Goal: Task Accomplishment & Management: Use online tool/utility

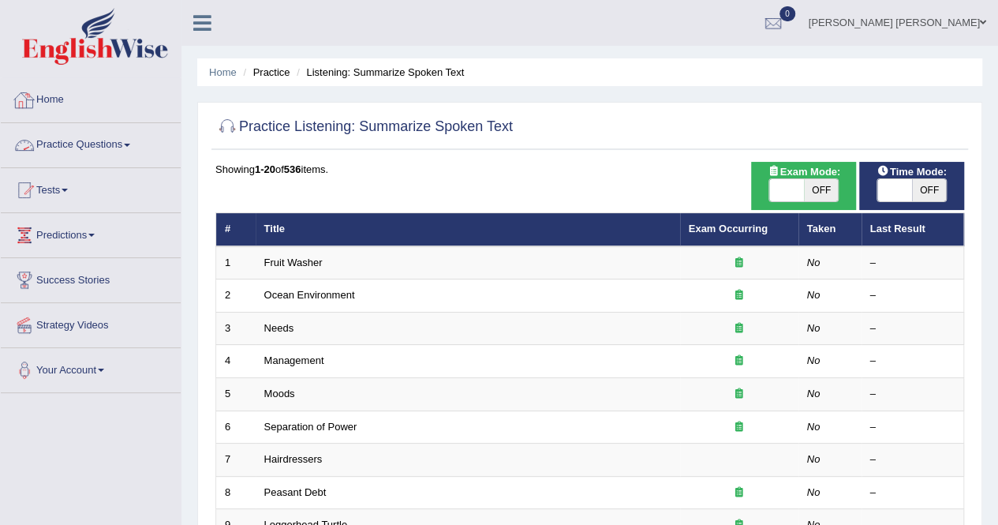
click at [65, 107] on link "Home" at bounding box center [91, 97] width 180 height 39
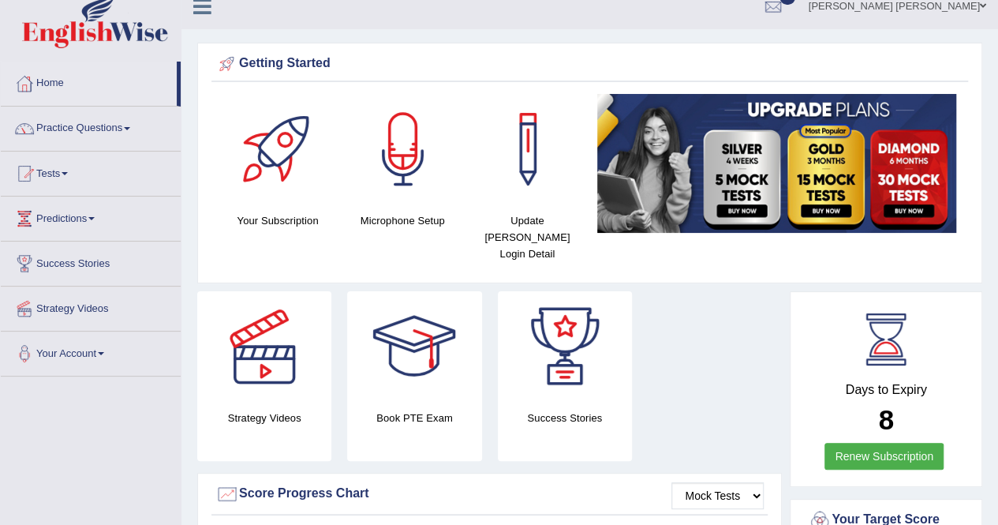
scroll to position [5, 0]
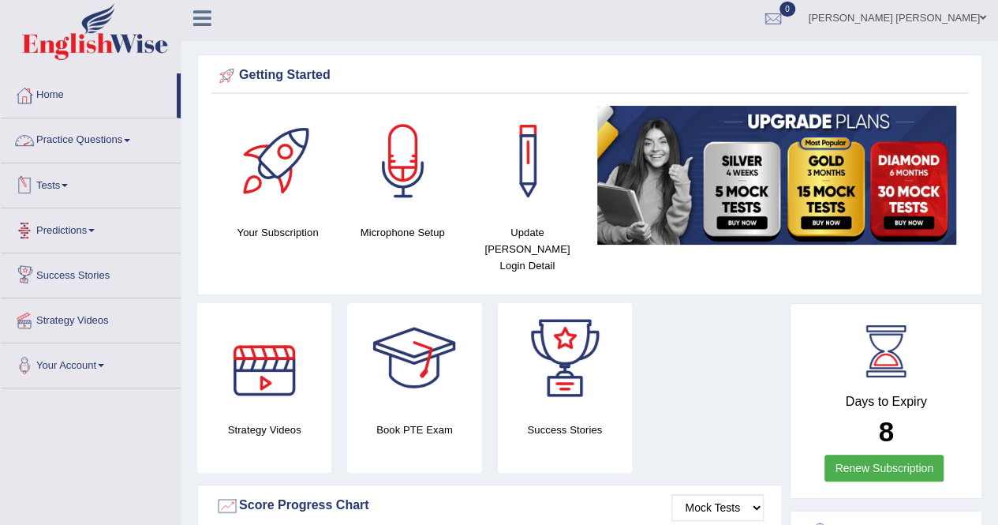
click at [99, 139] on link "Practice Questions" at bounding box center [91, 137] width 180 height 39
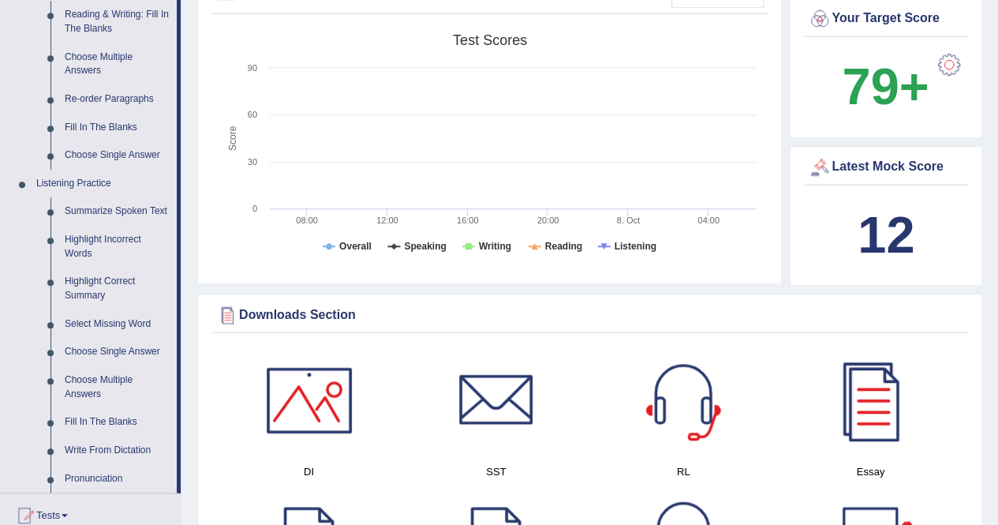
scroll to position [529, 0]
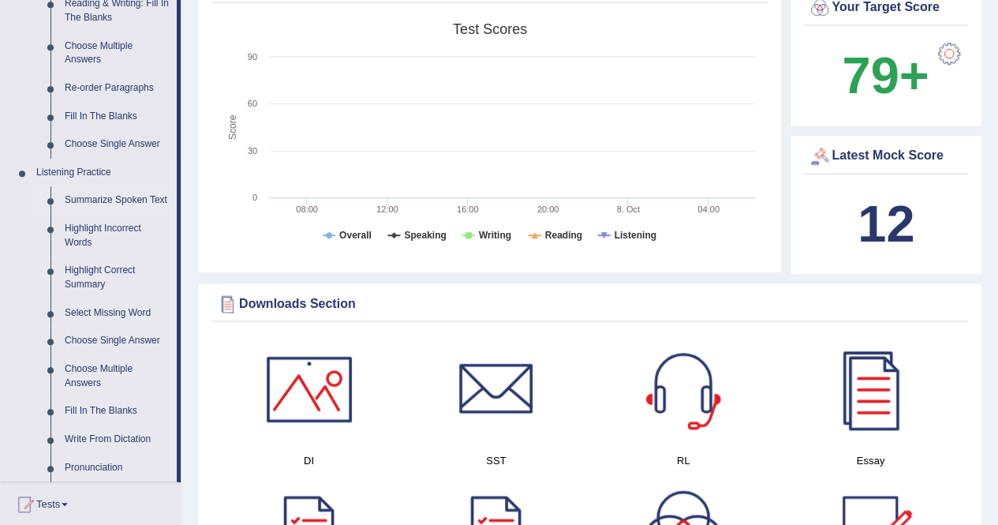
click at [95, 196] on link "Summarize Spoken Text" at bounding box center [117, 200] width 119 height 28
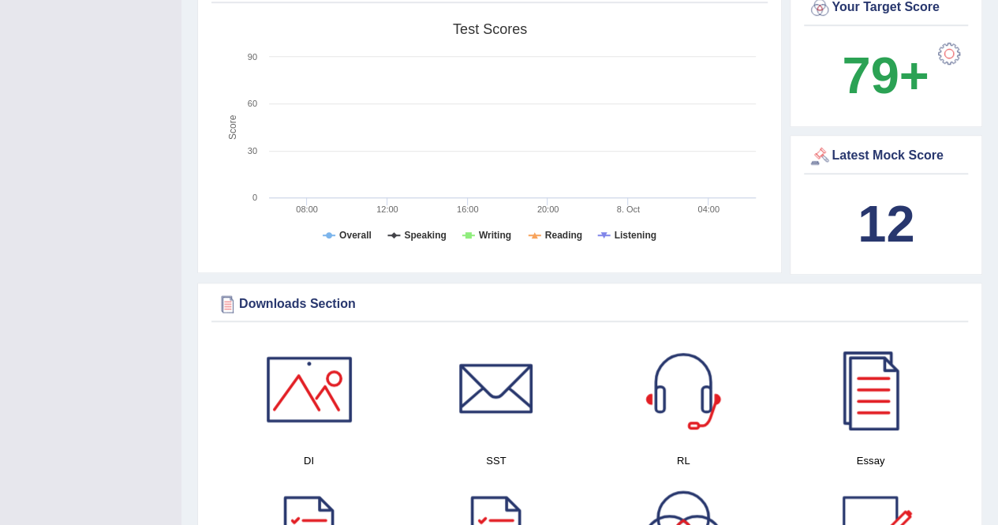
scroll to position [215, 0]
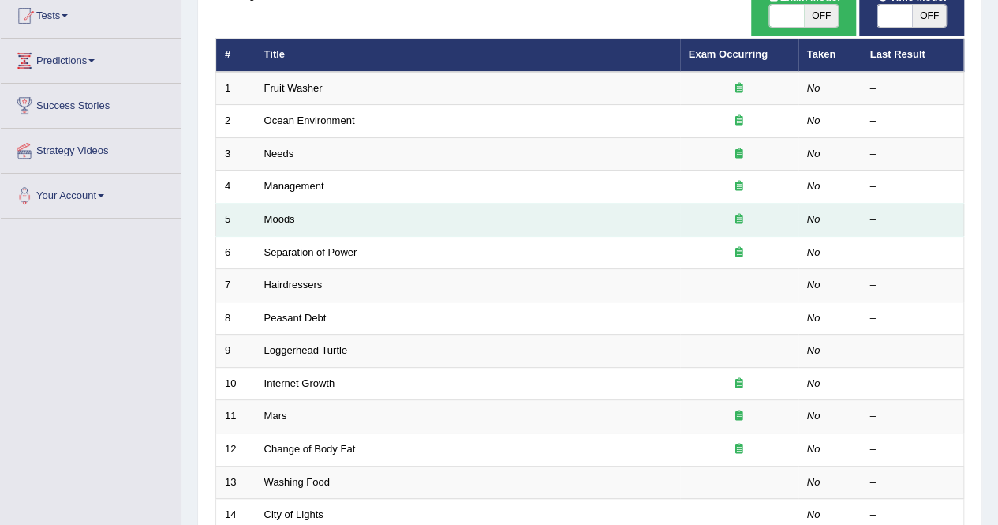
scroll to position [175, 0]
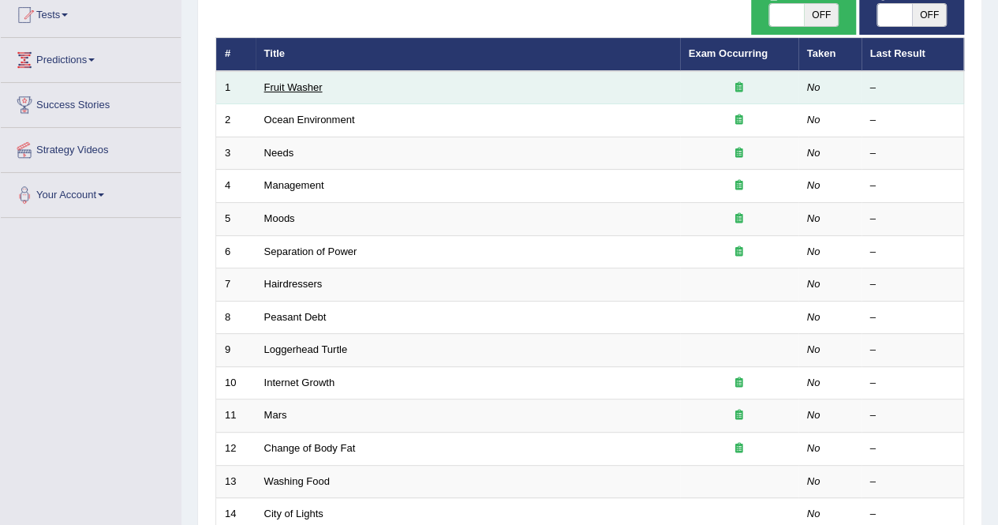
click at [294, 89] on link "Fruit Washer" at bounding box center [293, 87] width 58 height 12
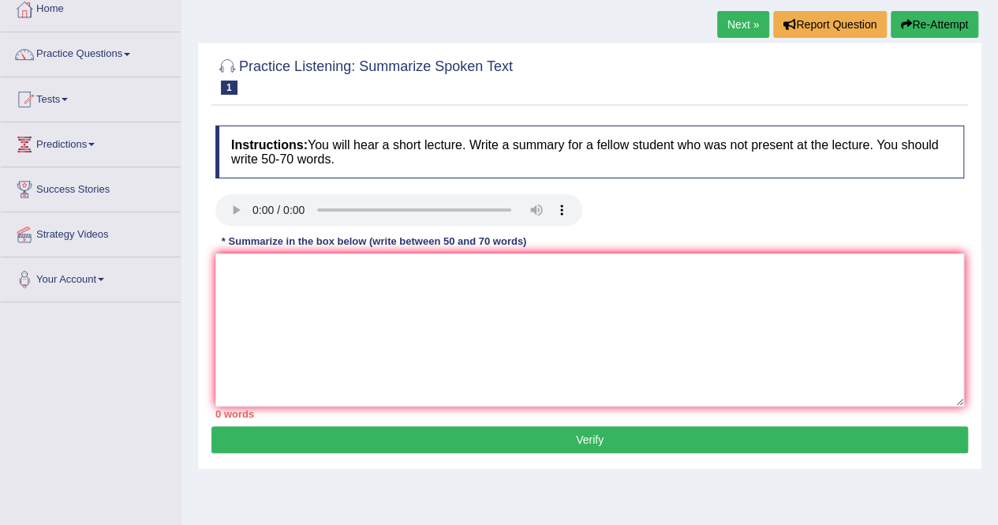
scroll to position [92, 0]
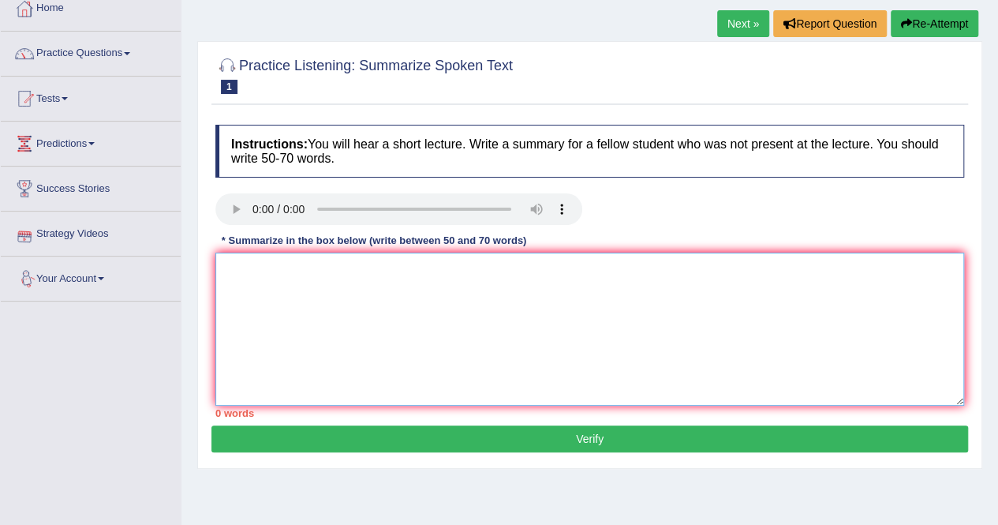
click at [262, 275] on textarea at bounding box center [589, 328] width 749 height 153
paste textarea "The speaker provides brief information about the (topic name). First of all, (s…"
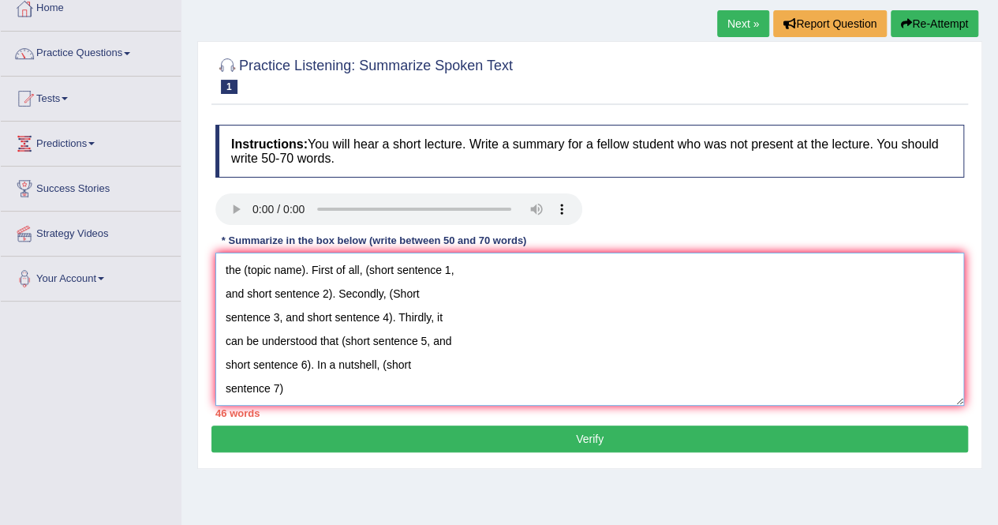
scroll to position [0, 0]
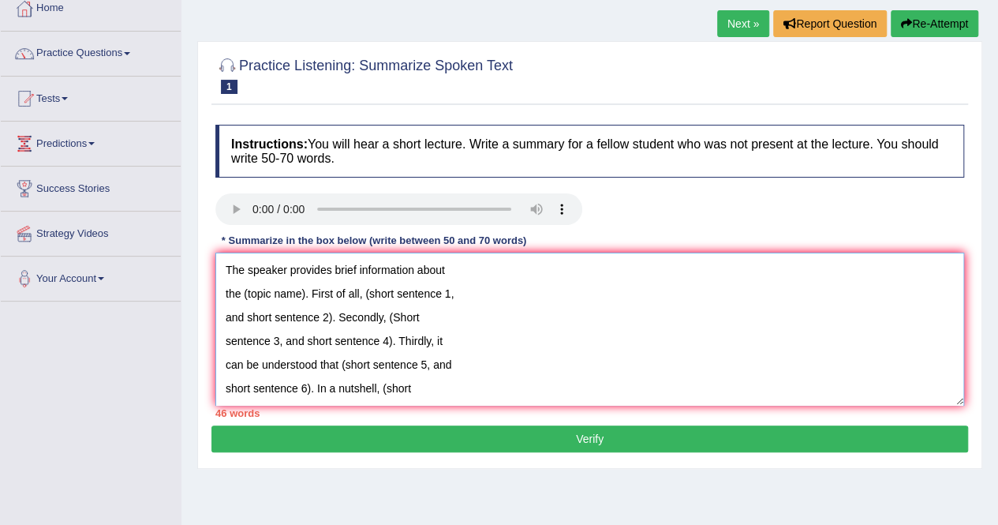
click at [221, 290] on textarea "The speaker provides brief information about the (topic name). First of all, (s…" at bounding box center [589, 328] width 749 height 153
drag, startPoint x: 304, startPoint y: 293, endPoint x: 242, endPoint y: 293, distance: 61.5
click at [242, 293] on textarea "The speaker provides brief information about the (topic name). First of all, (s…" at bounding box center [589, 328] width 749 height 153
click at [223, 294] on textarea "The speaker provides brief information about the Food washing. First of all, (s…" at bounding box center [589, 328] width 749 height 153
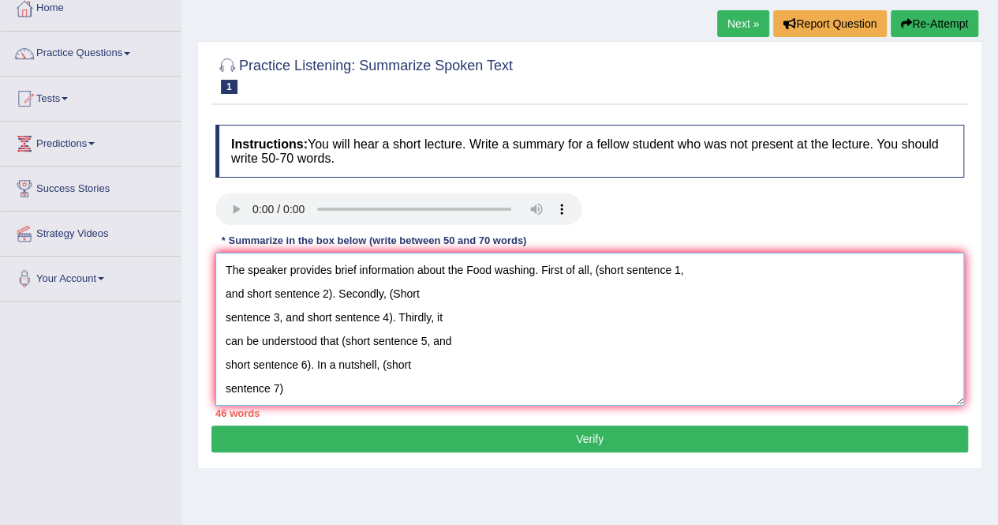
drag, startPoint x: 680, startPoint y: 267, endPoint x: 593, endPoint y: 271, distance: 86.9
click at [593, 271] on textarea "The speaker provides brief information about the Food washing. First of all, (s…" at bounding box center [589, 328] width 749 height 153
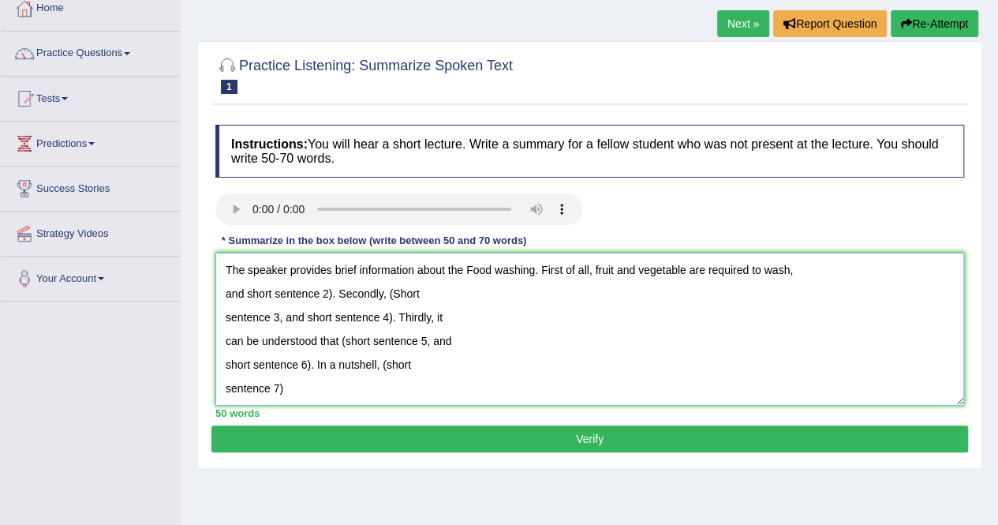
drag, startPoint x: 319, startPoint y: 293, endPoint x: 251, endPoint y: 294, distance: 67.9
click at [251, 294] on textarea "The speaker provides brief information about the Food washing. First of all, fr…" at bounding box center [589, 328] width 749 height 153
drag, startPoint x: 333, startPoint y: 292, endPoint x: 249, endPoint y: 297, distance: 84.6
click at [249, 297] on textarea "The speaker provides brief information about the Food washing. First of all, fr…" at bounding box center [589, 328] width 749 height 153
drag, startPoint x: 389, startPoint y: 314, endPoint x: 308, endPoint y: 322, distance: 81.7
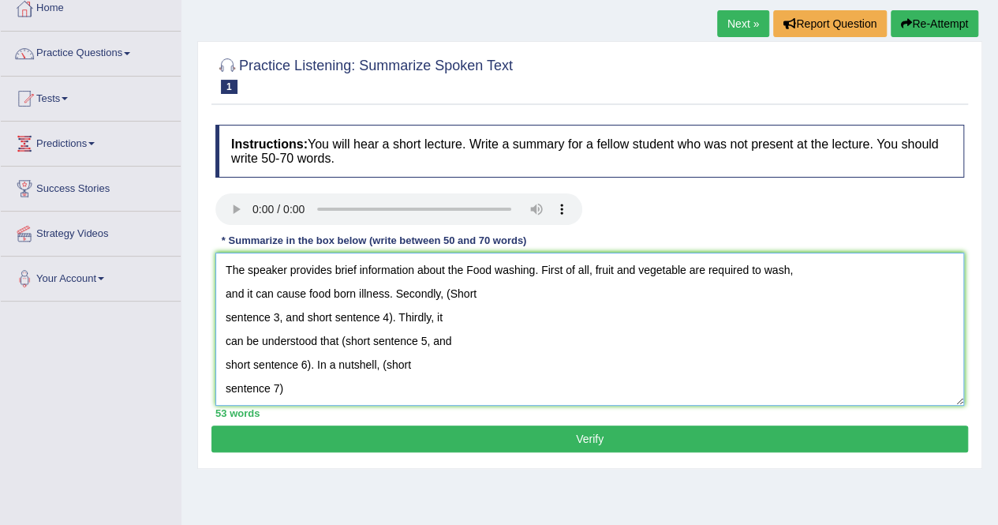
click at [308, 322] on textarea "The speaker provides brief information about the Food washing. First of all, fr…" at bounding box center [589, 328] width 749 height 153
drag, startPoint x: 277, startPoint y: 314, endPoint x: 446, endPoint y: 291, distance: 170.4
click at [446, 291] on textarea "The speaker provides brief information about the Food washing. First of all, fr…" at bounding box center [589, 328] width 749 height 153
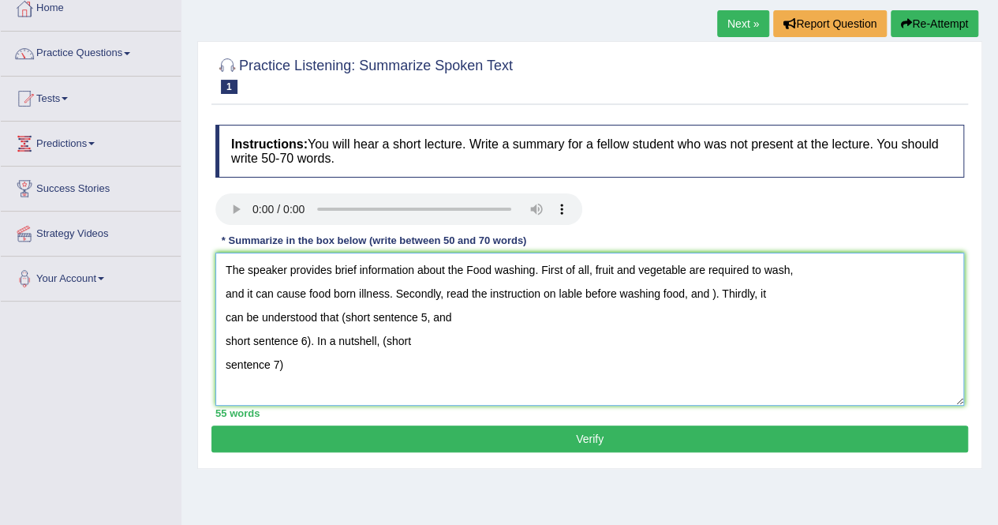
click at [712, 291] on textarea "The speaker provides brief information about the Food washing. First of all, fr…" at bounding box center [589, 328] width 749 height 153
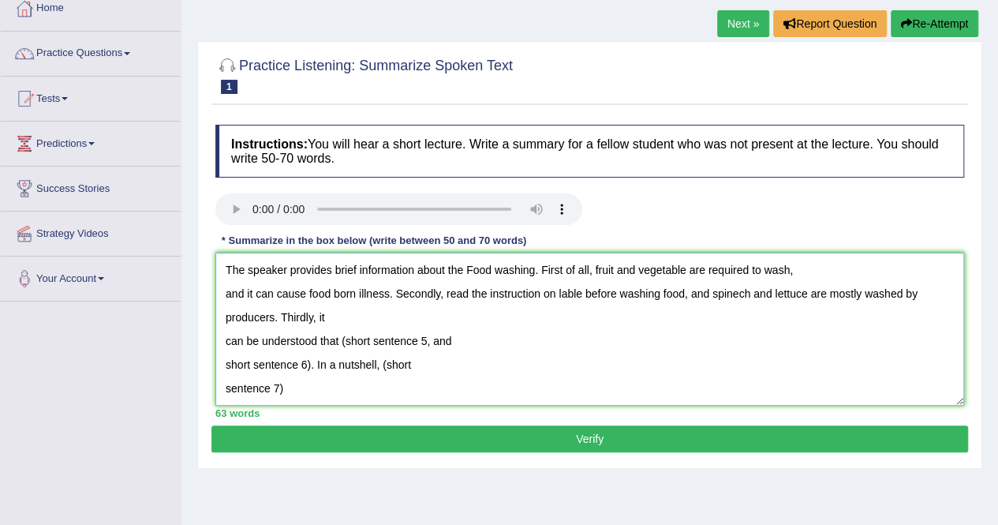
click at [227, 341] on textarea "The speaker provides brief information about the Food washing. First of all, fr…" at bounding box center [589, 328] width 749 height 153
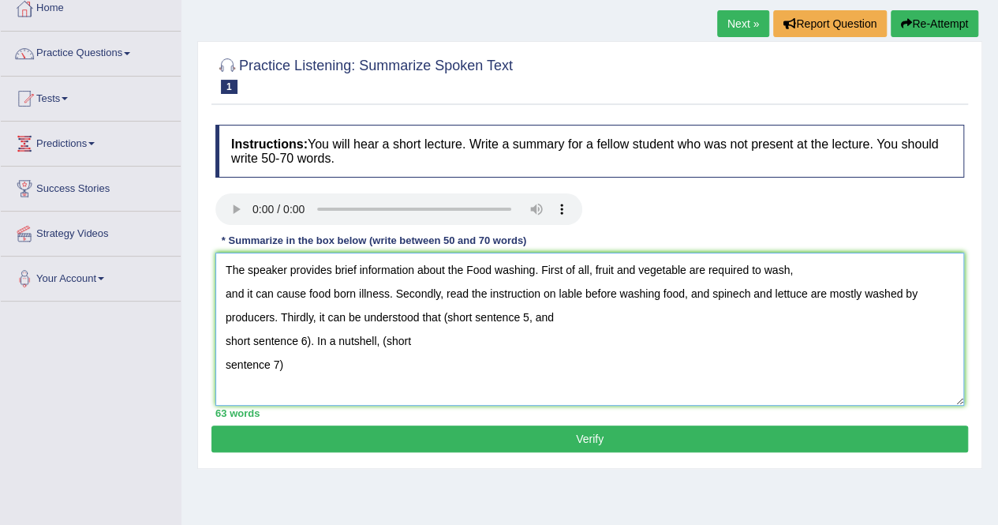
drag, startPoint x: 312, startPoint y: 339, endPoint x: 535, endPoint y: 319, distance: 224.2
click at [535, 319] on textarea "The speaker provides brief information about the Food washing. First of all, fr…" at bounding box center [589, 328] width 749 height 153
drag, startPoint x: 533, startPoint y: 333, endPoint x: 313, endPoint y: 335, distance: 220.2
click at [313, 335] on textarea "The speaker provides brief information about the Food washing. First of all, fr…" at bounding box center [589, 328] width 749 height 153
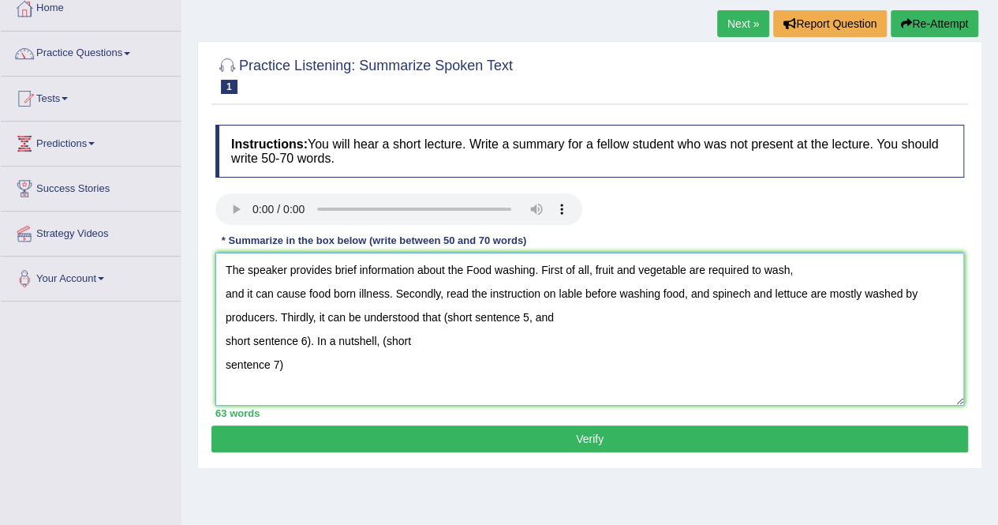
drag, startPoint x: 527, startPoint y: 316, endPoint x: 443, endPoint y: 316, distance: 83.6
click at [443, 316] on textarea "The speaker provides brief information about the Food washing. First of all, fr…" at bounding box center [589, 328] width 749 height 153
drag, startPoint x: 309, startPoint y: 343, endPoint x: 219, endPoint y: 336, distance: 91.0
click at [219, 336] on textarea "The speaker provides brief information about the Food washing. First of all, fr…" at bounding box center [589, 328] width 749 height 153
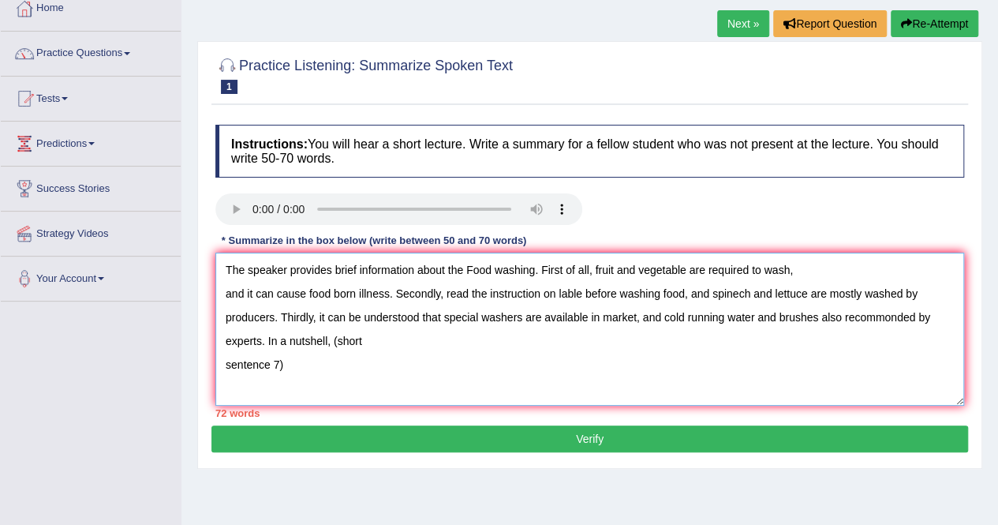
click at [286, 361] on textarea "The speaker provides brief information about the Food washing. First of all, fr…" at bounding box center [589, 328] width 749 height 153
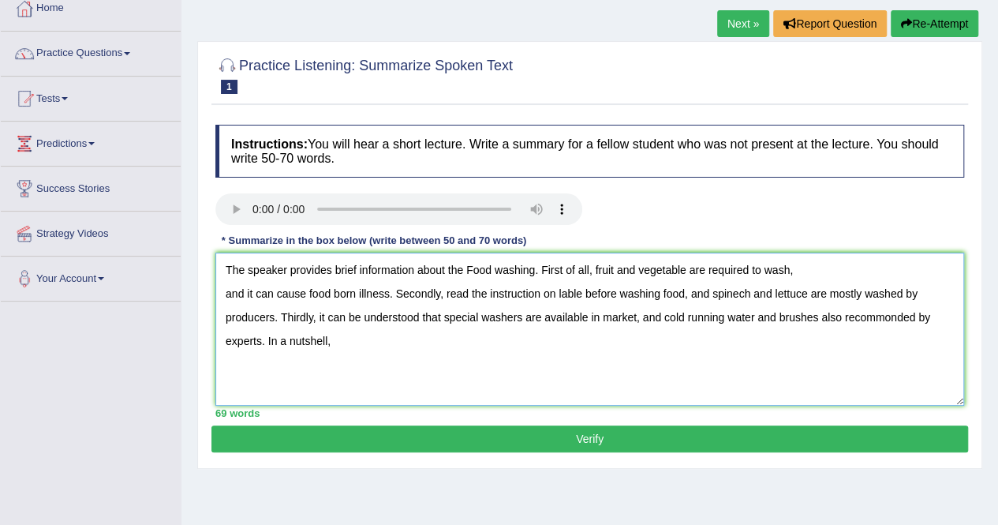
drag, startPoint x: 820, startPoint y: 315, endPoint x: 261, endPoint y: 346, distance: 559.5
click at [261, 346] on textarea "The speaker provides brief information about the Food washing. First of all, fr…" at bounding box center [589, 328] width 749 height 153
click at [907, 316] on textarea "The speaker provides brief information about the Food washing. First of all, fr…" at bounding box center [589, 328] width 749 height 153
paste textarea "also recommonded by experts"
click at [887, 318] on textarea "The speaker provides brief information about the Food washing. First of all, fr…" at bounding box center [589, 328] width 749 height 153
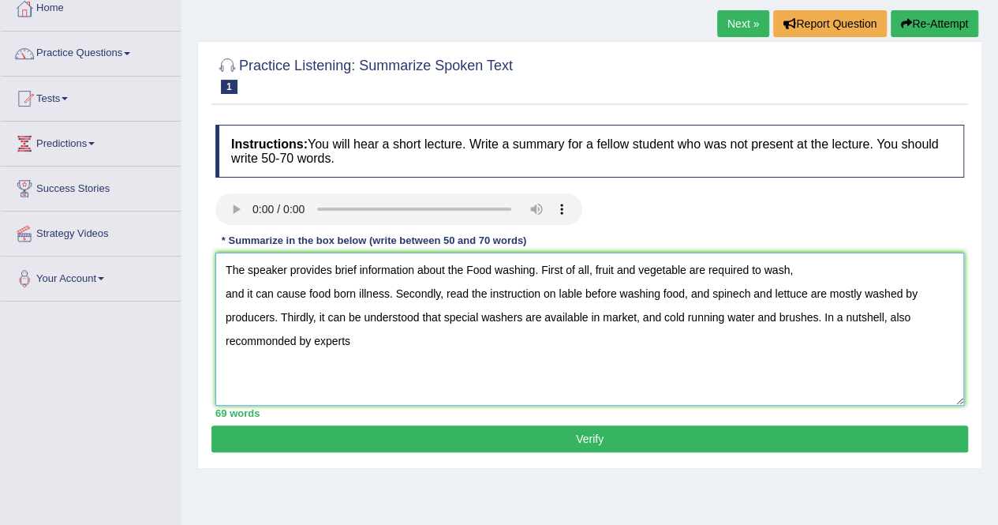
click at [896, 313] on textarea "The speaker provides brief information about the Food washing. First of all, fr…" at bounding box center [589, 328] width 749 height 153
click at [365, 340] on textarea "The speaker provides brief information about the Food washing. First of all, fr…" at bounding box center [589, 328] width 749 height 153
click at [662, 271] on textarea "The speaker provides brief information about the Food washing. First of all, fr…" at bounding box center [589, 328] width 749 height 153
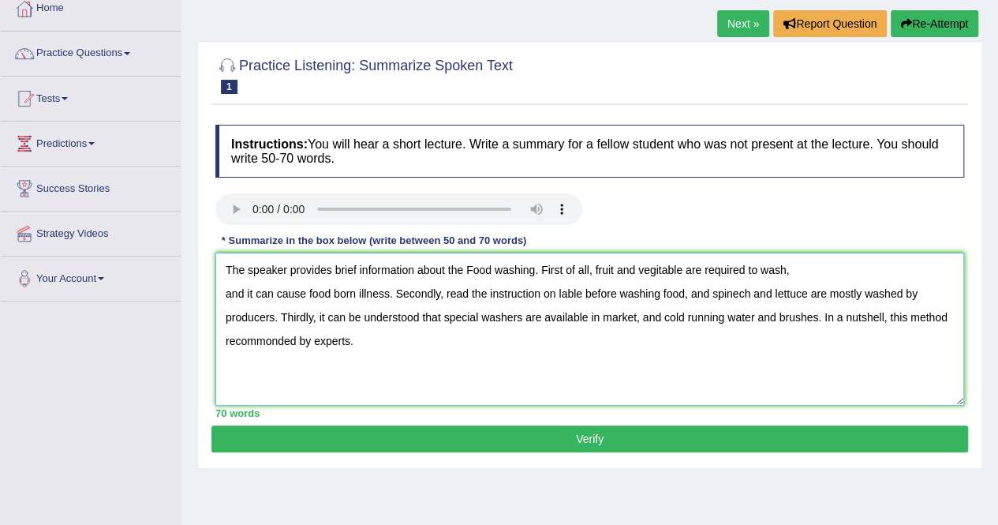
click at [739, 293] on textarea "The speaker provides brief information about the Food washing. First of all, fr…" at bounding box center [589, 328] width 749 height 153
type textarea "The speaker provides brief information about the Food washing. First of all, fr…"
click at [607, 432] on button "Verify" at bounding box center [589, 438] width 757 height 27
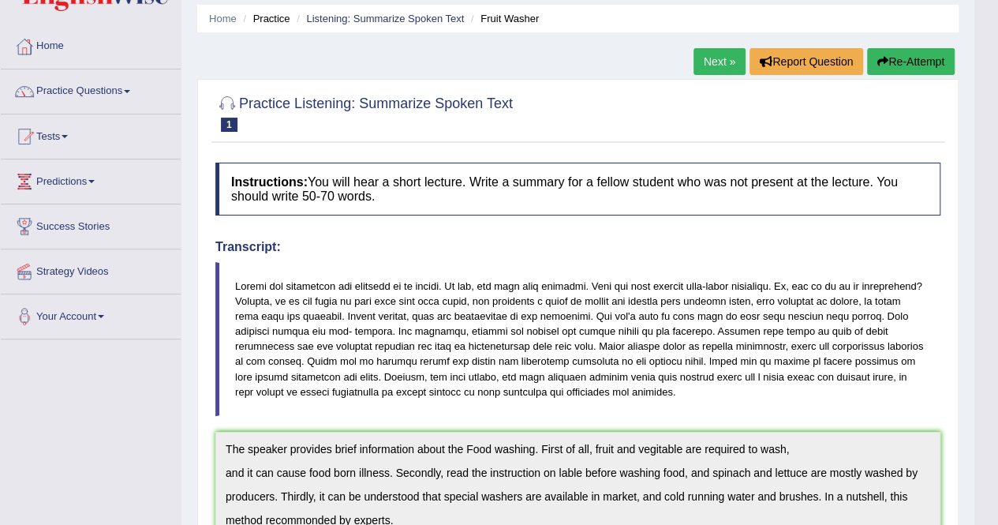
scroll to position [49, 0]
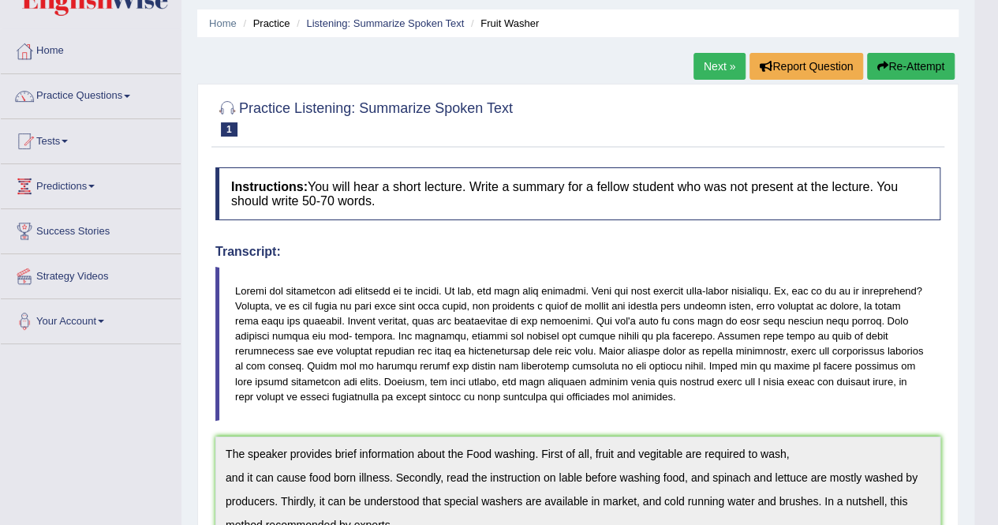
click at [896, 63] on button "Re-Attempt" at bounding box center [911, 66] width 88 height 27
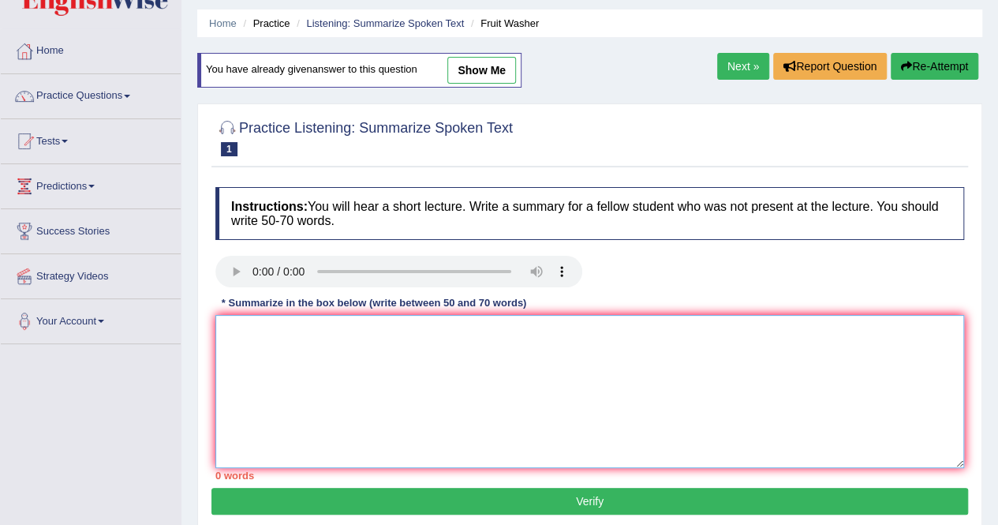
click at [458, 337] on textarea at bounding box center [589, 391] width 749 height 153
paste textarea "The speaker provides brief information about the Food washing. First of all, fr…"
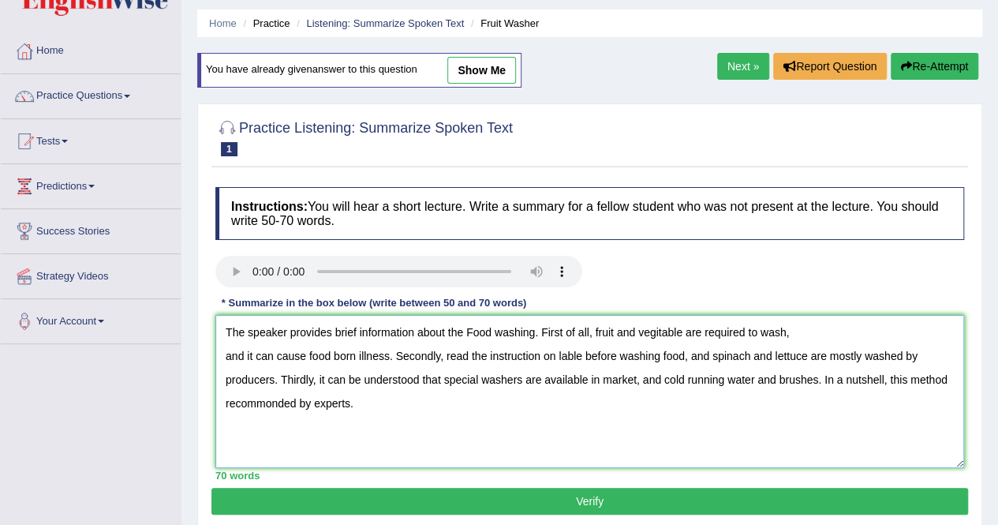
click at [660, 330] on textarea "The speaker provides brief information about the Food washing. First of all, fr…" at bounding box center [589, 391] width 749 height 153
click at [256, 402] on textarea "The speaker provides brief information about the Food washing. First of all, fr…" at bounding box center [589, 391] width 749 height 153
click at [260, 400] on textarea "The speaker provides brief information about the Food washing. First of all, fr…" at bounding box center [589, 391] width 749 height 153
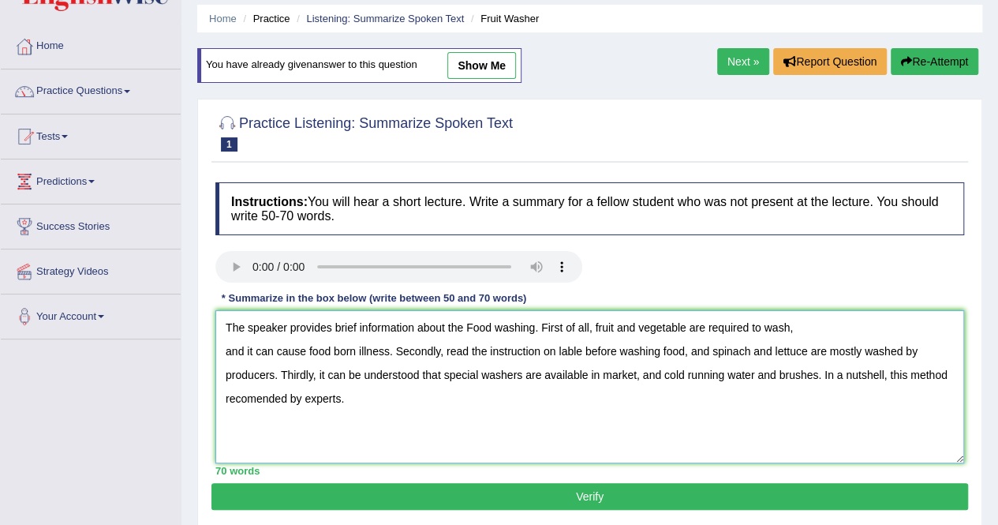
scroll to position [54, 0]
click at [458, 65] on link "show me" at bounding box center [481, 65] width 69 height 27
type textarea "The speaker provides brief information about the Food washing. First of all, fr…"
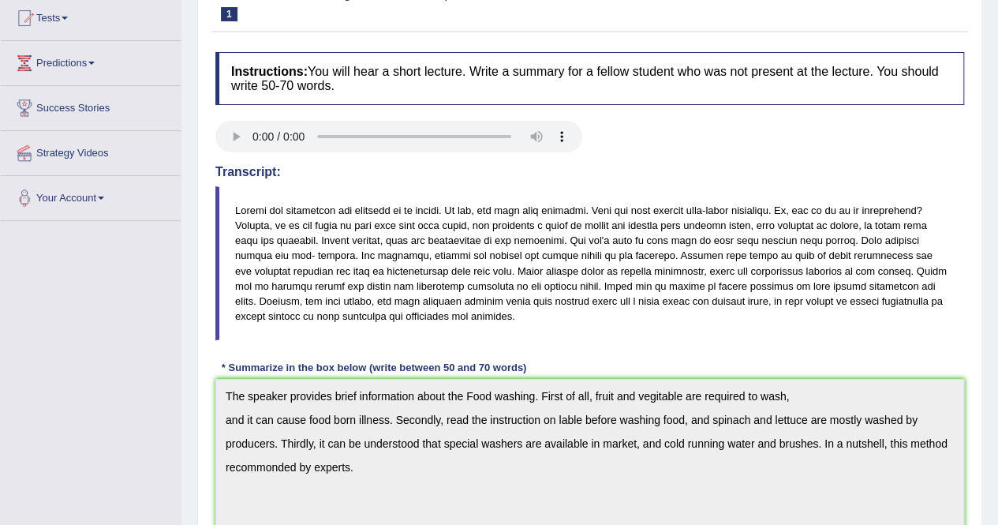
scroll to position [0, 0]
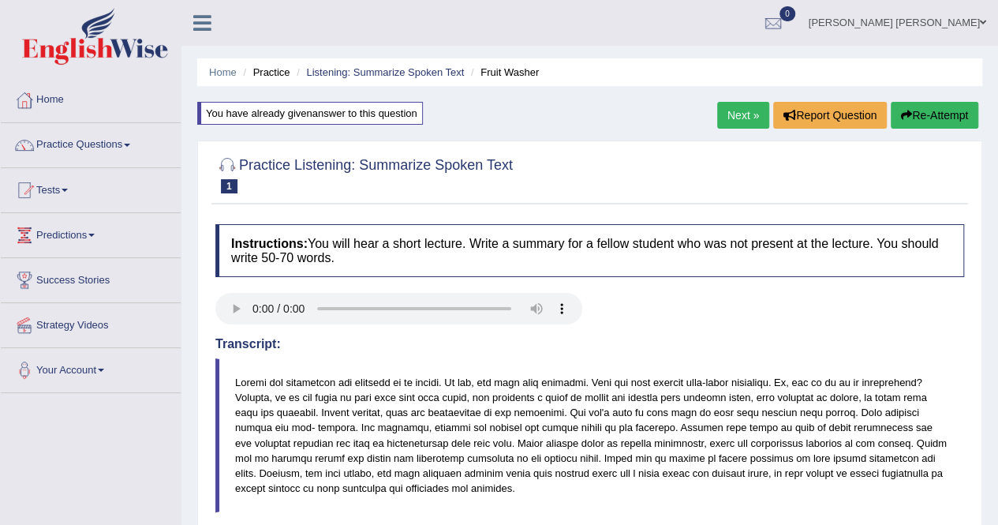
click at [933, 124] on button "Re-Attempt" at bounding box center [935, 115] width 88 height 27
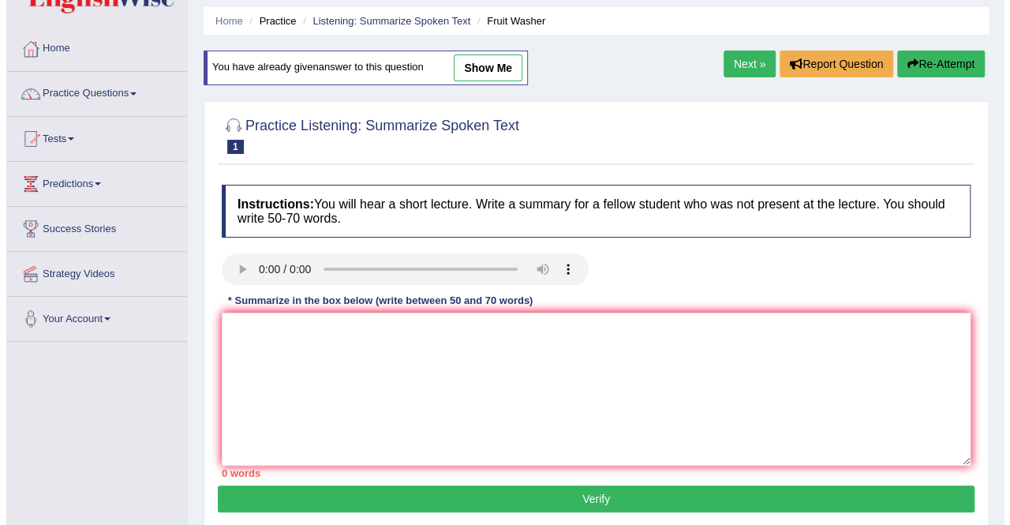
scroll to position [52, 0]
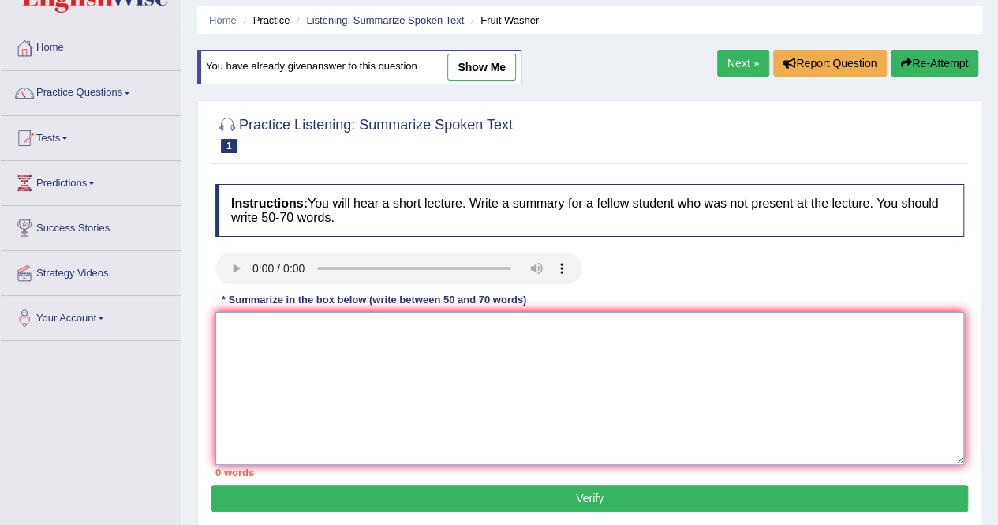
click at [500, 373] on textarea at bounding box center [589, 388] width 749 height 153
paste textarea "The speaker provides brief information about the Food washing. First of all, fr…"
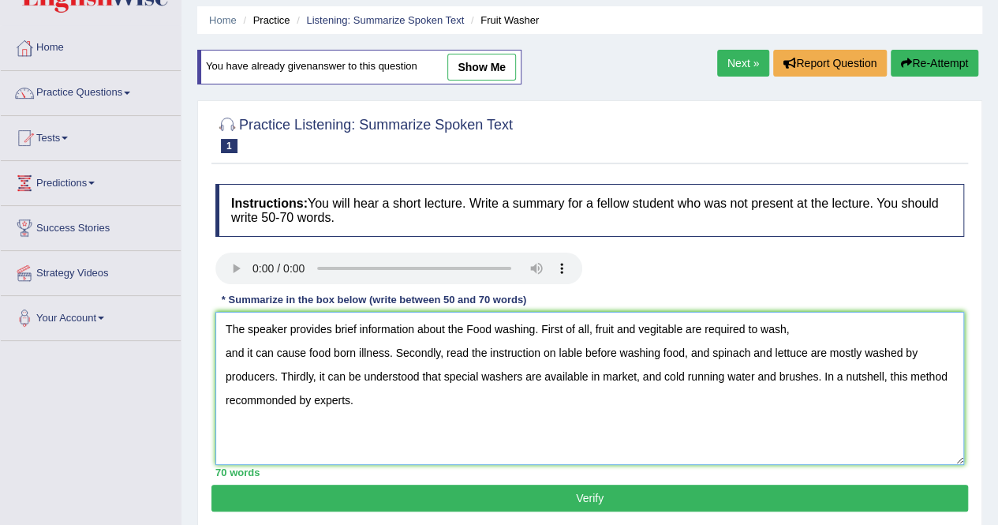
click at [658, 327] on textarea "The speaker provides brief information about the Food washing. First of all, fr…" at bounding box center [589, 388] width 749 height 153
click at [268, 402] on textarea "The speaker provides brief information about the Food washing. First of all, fr…" at bounding box center [589, 388] width 749 height 153
click at [578, 350] on textarea "The speaker provides brief information about the Food washing. First of all, fr…" at bounding box center [589, 388] width 749 height 153
type textarea "The speaker provides brief information about the Food washing. First of all, fr…"
click at [610, 504] on button "Verify" at bounding box center [589, 497] width 757 height 27
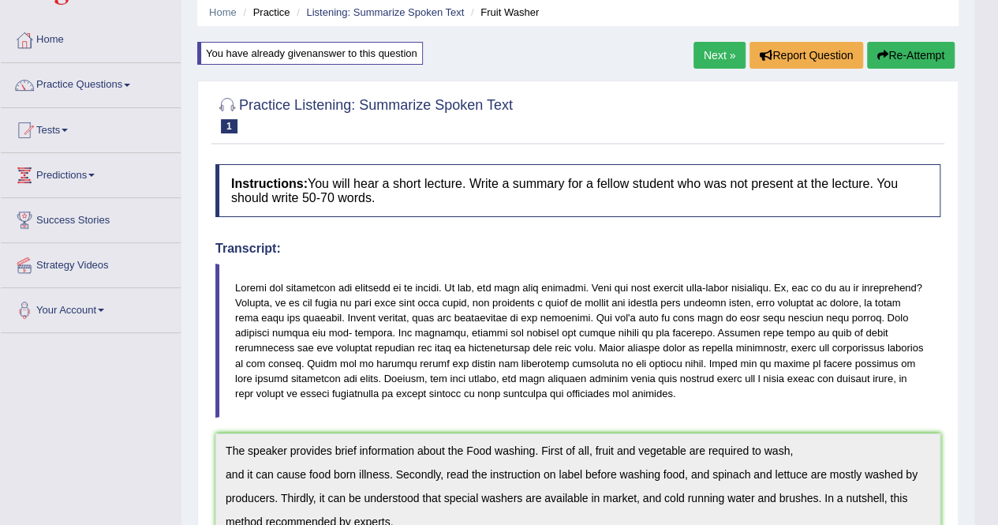
scroll to position [0, 0]
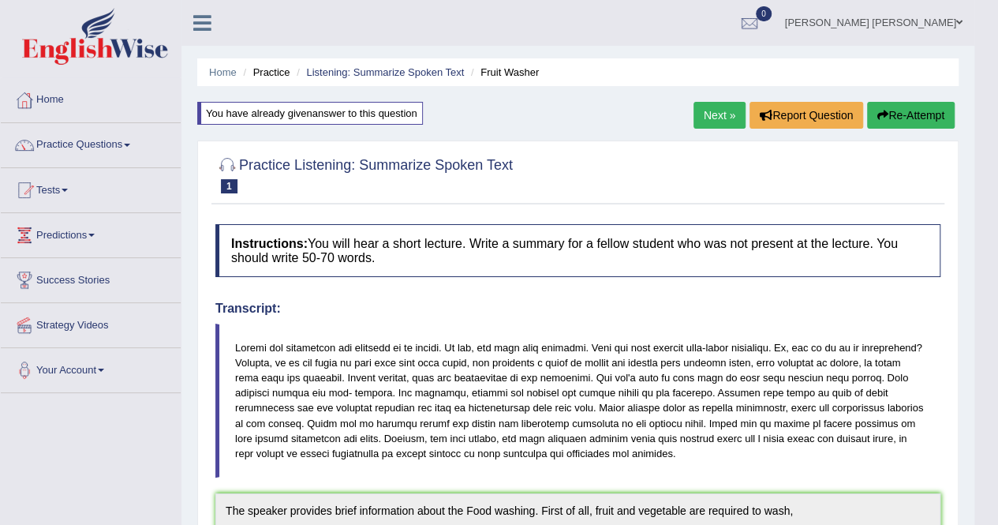
click at [699, 115] on link "Next »" at bounding box center [720, 115] width 52 height 27
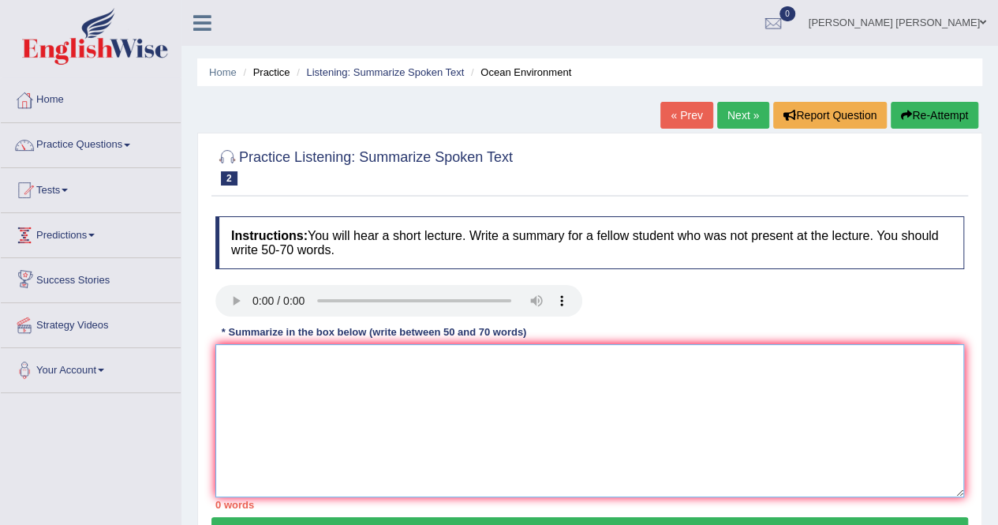
click at [254, 359] on textarea at bounding box center [589, 420] width 749 height 153
paste textarea "The speaker provides brief information about the (topic name). First of all, (s…"
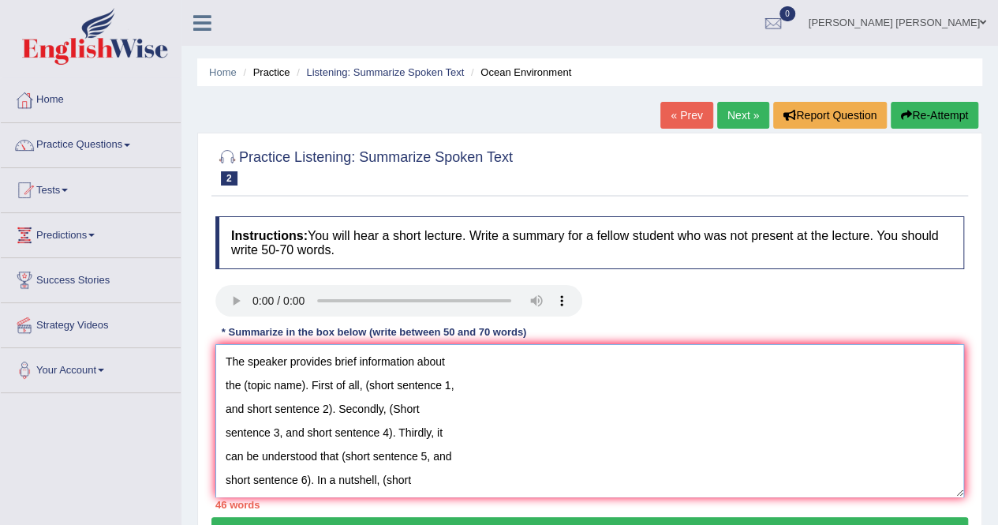
click at [297, 385] on textarea "The speaker provides brief information about the (topic name). First of all, (s…" at bounding box center [589, 420] width 749 height 153
drag, startPoint x: 304, startPoint y: 385, endPoint x: 242, endPoint y: 384, distance: 61.5
click at [242, 384] on textarea "The speaker provides brief information about the (topic name). First of all, (s…" at bounding box center [589, 420] width 749 height 153
click at [244, 381] on textarea "The speaker provides brief information about the Pollution . First of all, (sho…" at bounding box center [589, 420] width 749 height 153
click at [287, 384] on textarea "The speaker provides brief information about the Pollution . First of all, (sho…" at bounding box center [589, 420] width 749 height 153
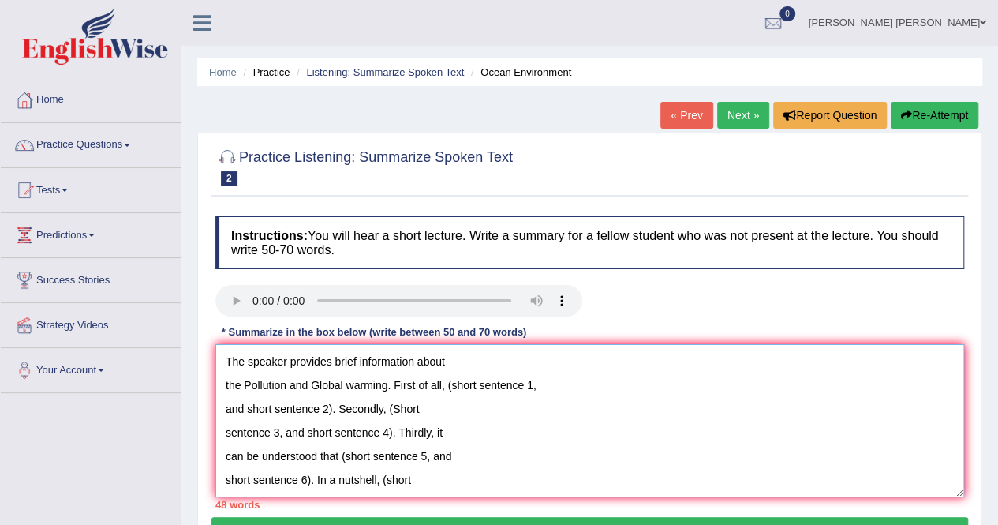
drag, startPoint x: 447, startPoint y: 386, endPoint x: 531, endPoint y: 389, distance: 84.5
click at [531, 389] on textarea "The speaker provides brief information about the Pollution and Global warming. …" at bounding box center [589, 420] width 749 height 153
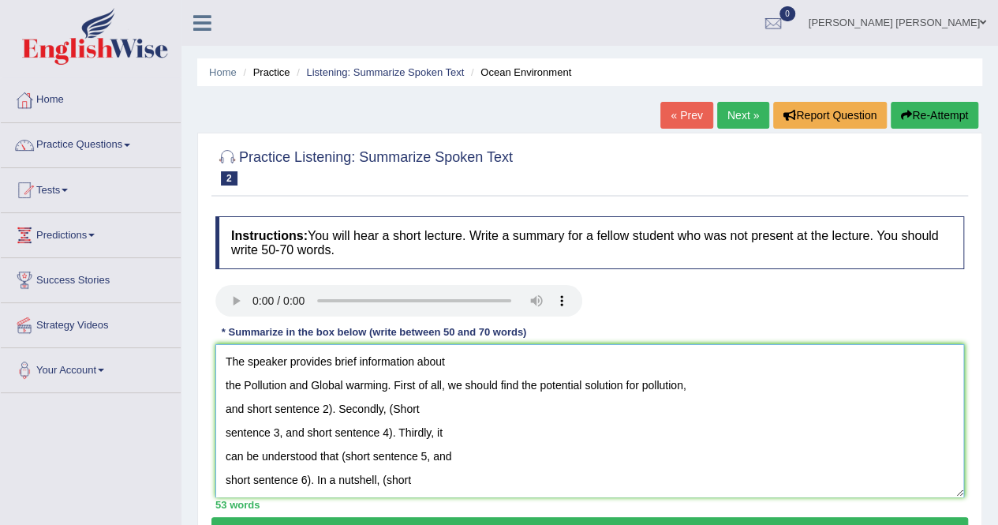
click at [327, 406] on textarea "The speaker provides brief information about the Pollution and Global warming. …" at bounding box center [589, 420] width 749 height 153
click at [227, 410] on textarea "The speaker provides brief information about the Pollution and Global warming. …" at bounding box center [589, 420] width 749 height 153
click at [222, 386] on textarea "The speaker provides brief information about the Pollution and Global warming. …" at bounding box center [589, 420] width 749 height 153
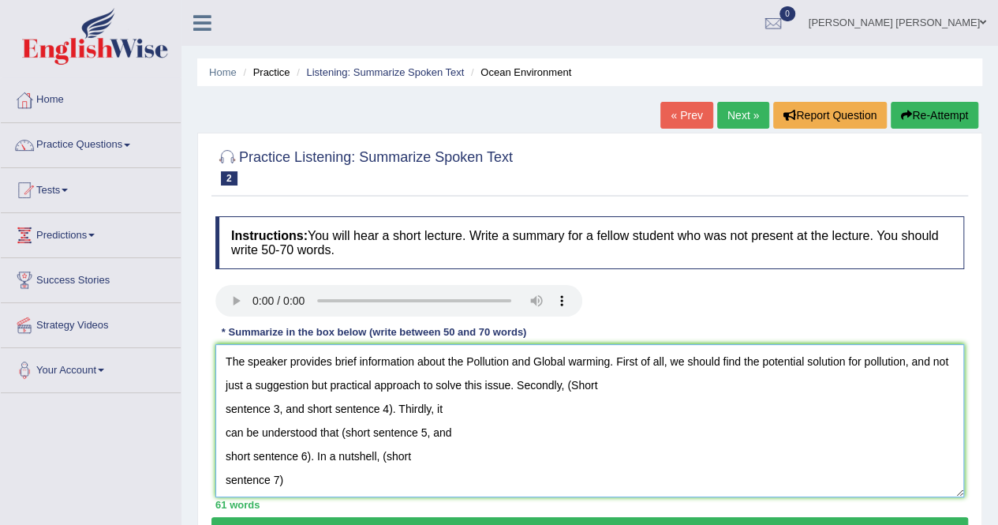
drag, startPoint x: 567, startPoint y: 387, endPoint x: 279, endPoint y: 408, distance: 288.8
click at [279, 408] on textarea "The speaker provides brief information about the Pollution and Global warming. …" at bounding box center [589, 420] width 749 height 153
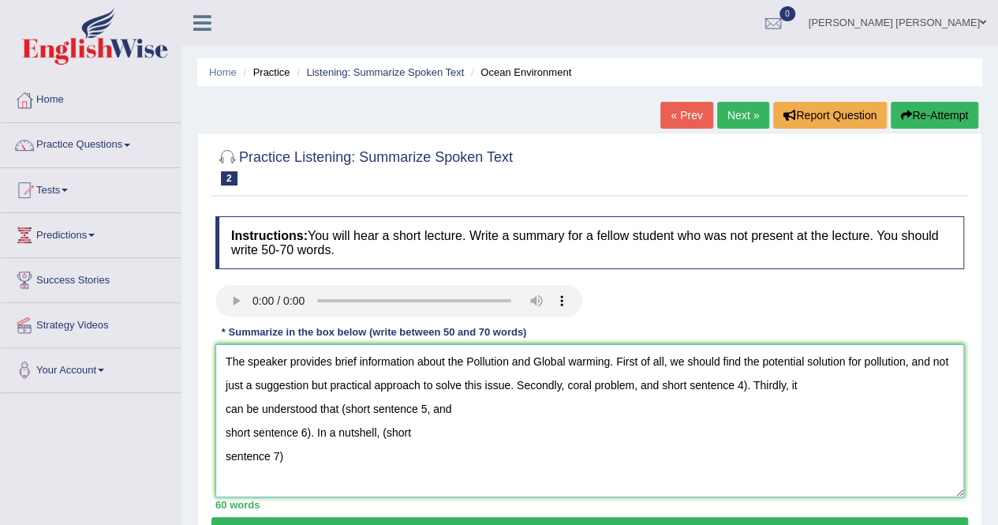
click at [735, 383] on textarea "The speaker provides brief information about the Pollution and Global warming. …" at bounding box center [589, 420] width 749 height 153
drag, startPoint x: 341, startPoint y: 408, endPoint x: 425, endPoint y: 408, distance: 84.4
click at [425, 408] on textarea "The speaker provides brief information about the Pollution and Global warming. …" at bounding box center [589, 420] width 749 height 153
drag, startPoint x: 310, startPoint y: 433, endPoint x: 192, endPoint y: 438, distance: 118.4
click at [192, 438] on div "Home Practice Listening: Summarize Spoken Text Ocean Environment « Prev Next » …" at bounding box center [589, 394] width 817 height 789
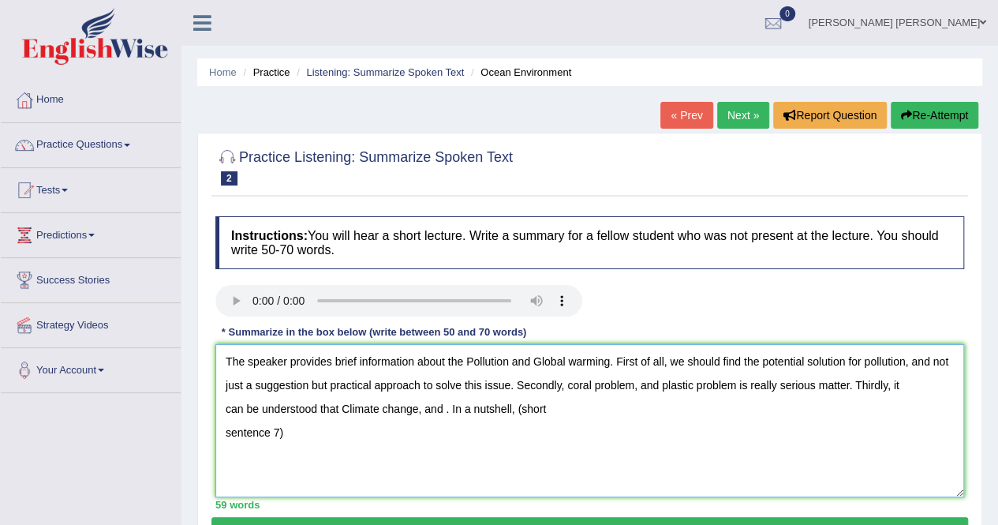
click at [849, 385] on textarea "The speaker provides brief information about the Pollution and Global warming. …" at bounding box center [589, 420] width 749 height 153
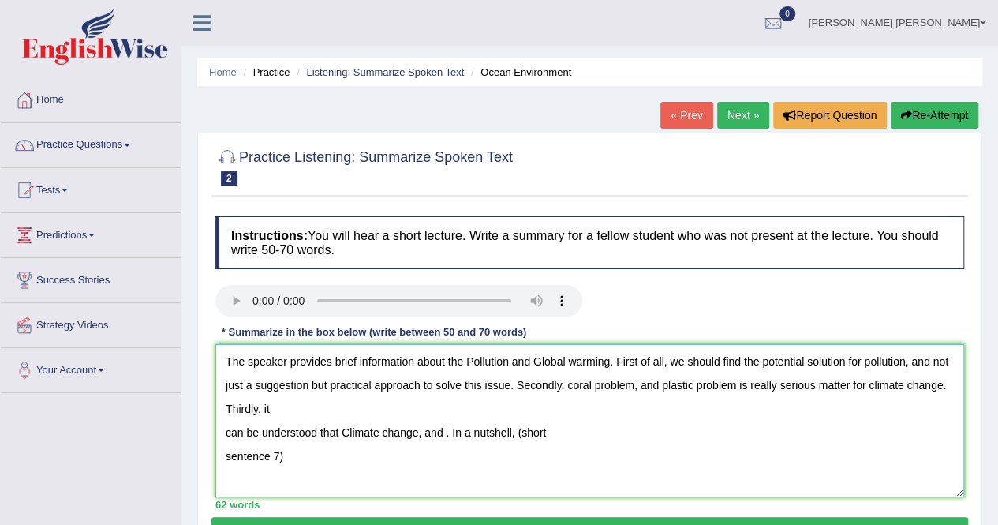
click at [223, 434] on textarea "The speaker provides brief information about the Pollution and Global warming. …" at bounding box center [589, 420] width 749 height 153
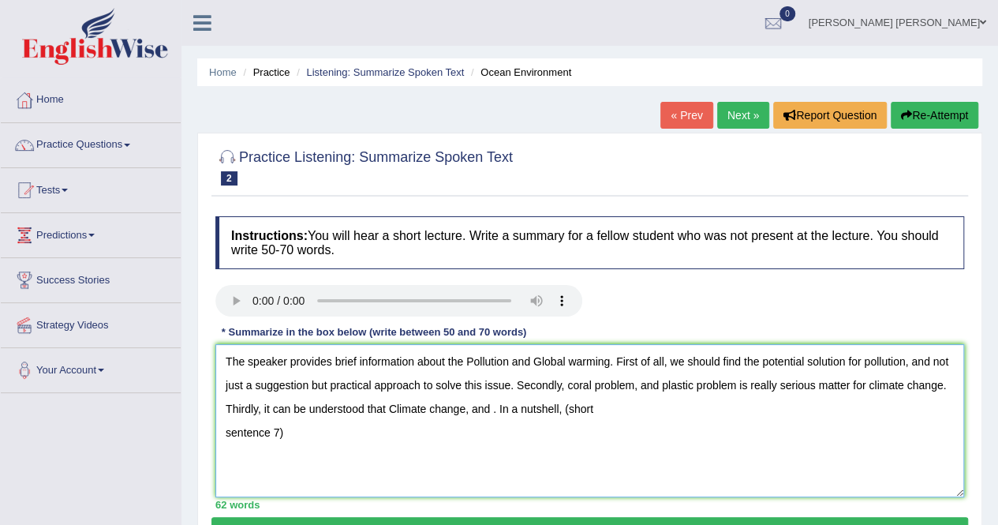
click at [465, 412] on textarea "The speaker provides brief information about the Pollution and Global warming. …" at bounding box center [589, 420] width 749 height 153
click at [522, 407] on textarea "The speaker provides brief information about the Pollution and Global warming. …" at bounding box center [589, 420] width 749 height 153
click at [286, 435] on textarea "The speaker provides brief information about the Pollution and Global warming. …" at bounding box center [589, 420] width 749 height 153
click at [734, 409] on textarea "The speaker provides brief information about the Pollution and Global warming. …" at bounding box center [589, 420] width 749 height 153
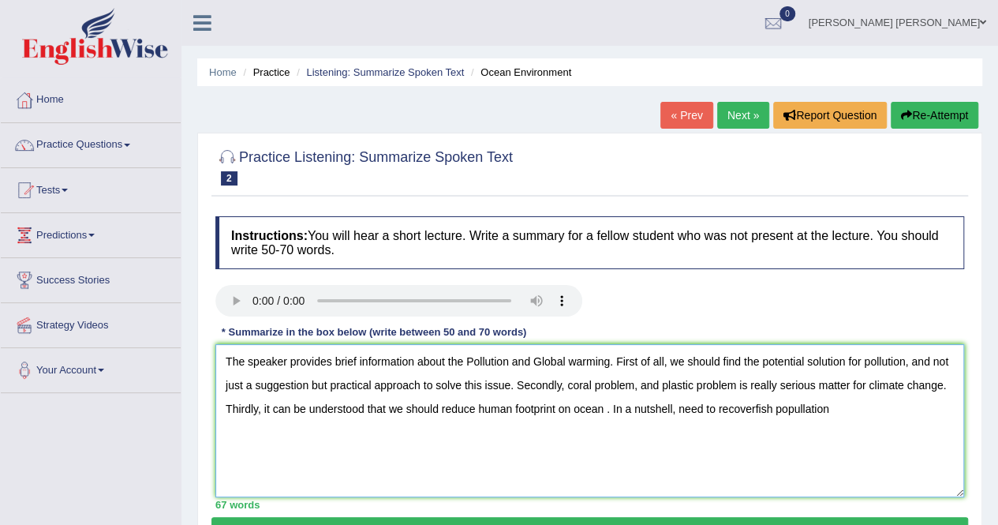
click at [833, 406] on textarea "The speaker provides brief information about the Pollution and Global warming. …" at bounding box center [589, 420] width 749 height 153
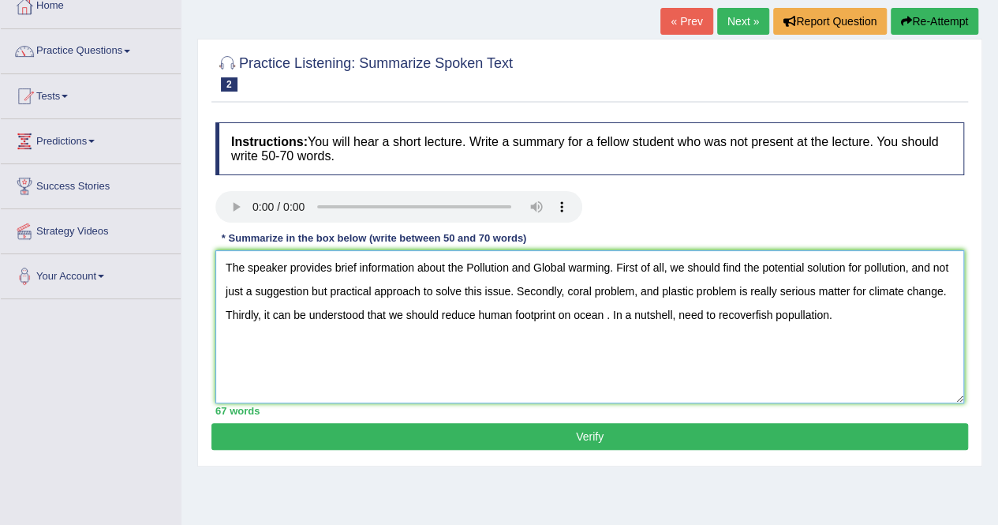
scroll to position [95, 0]
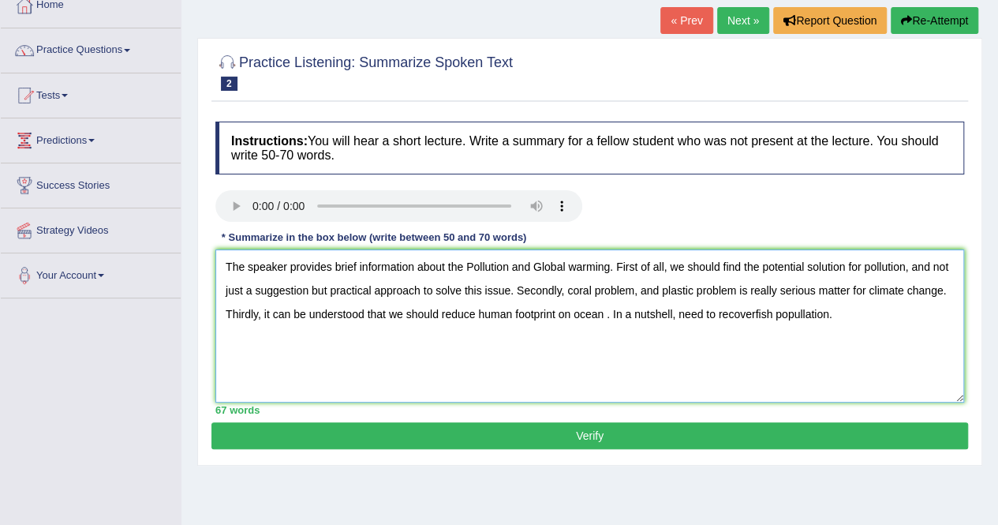
type textarea "The speaker provides brief information about the Pollution and Global warming. …"
click at [547, 422] on button "Verify" at bounding box center [589, 435] width 757 height 27
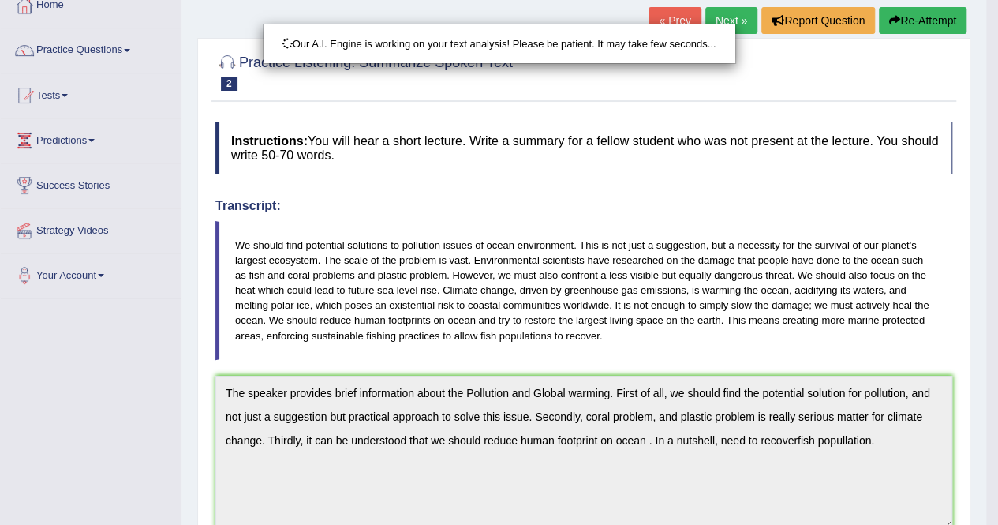
click at [547, 422] on div "Our A.I. Engine is working on your text analysis! Please be patient. It may tak…" at bounding box center [499, 262] width 998 height 525
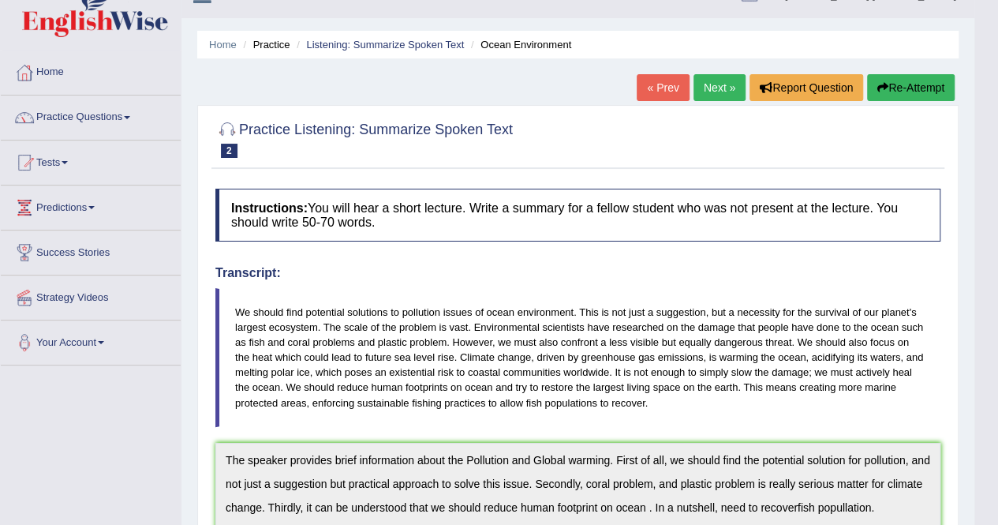
scroll to position [18, 0]
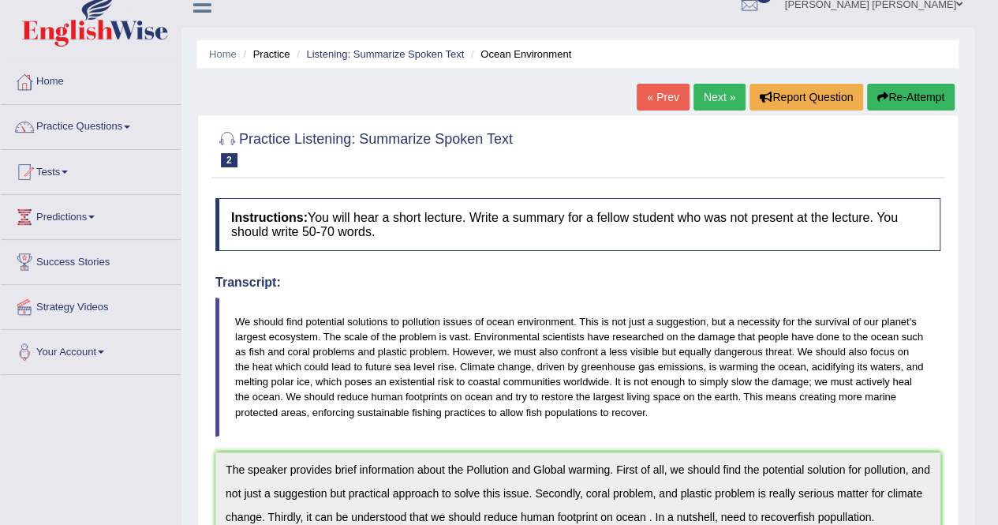
click at [907, 94] on button "Re-Attempt" at bounding box center [911, 97] width 88 height 27
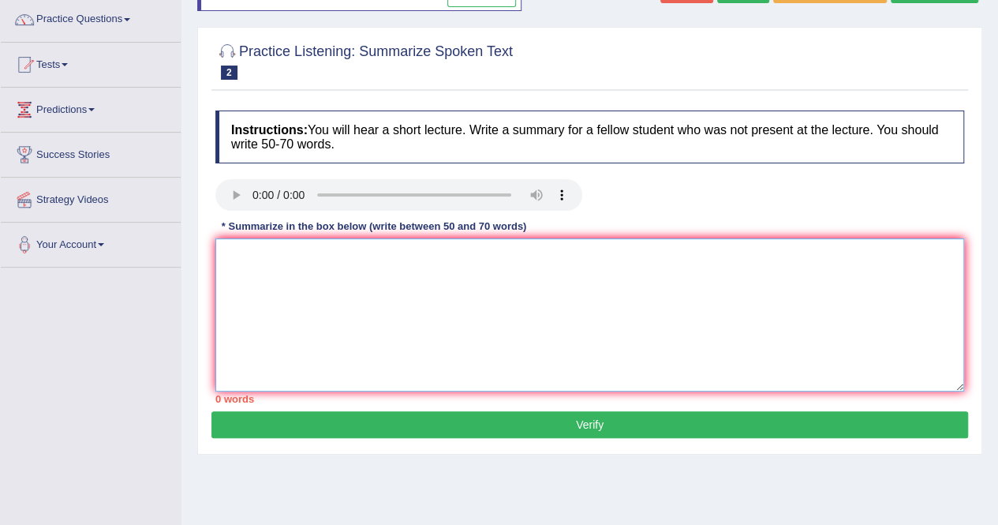
click at [493, 294] on textarea at bounding box center [589, 314] width 749 height 153
paste textarea "The speaker provides brief information about the (topic name). First of all, (s…"
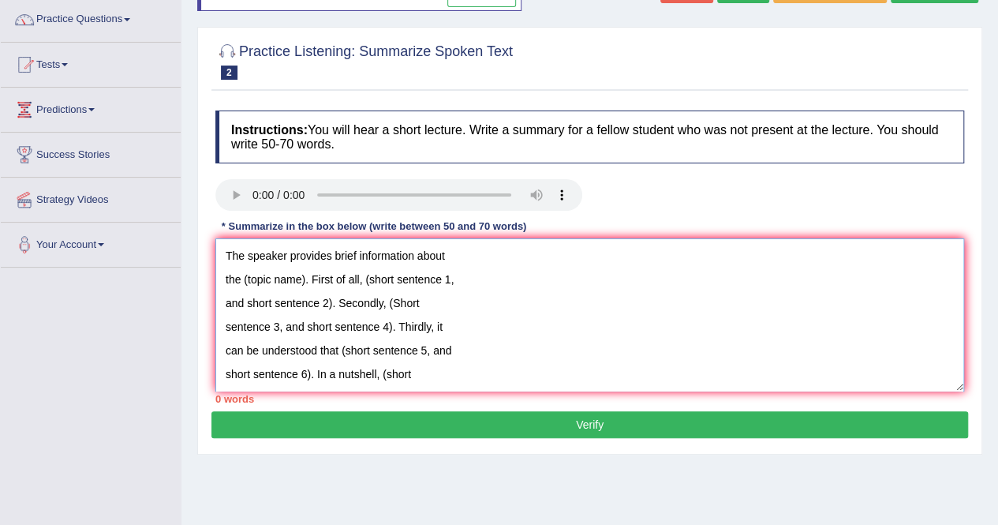
scroll to position [13, 0]
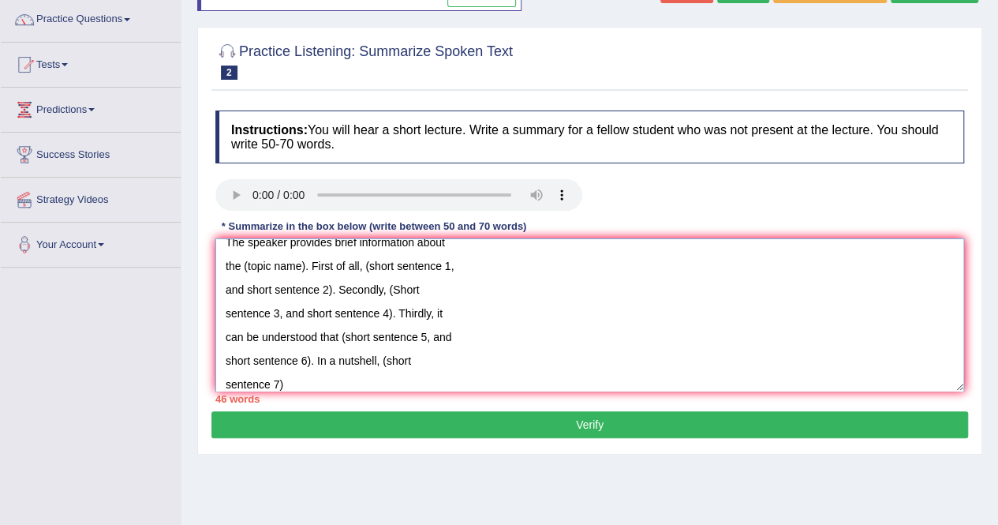
click at [499, 323] on textarea "The speaker provides brief information about the (topic name). First of all, (s…" at bounding box center [589, 314] width 749 height 153
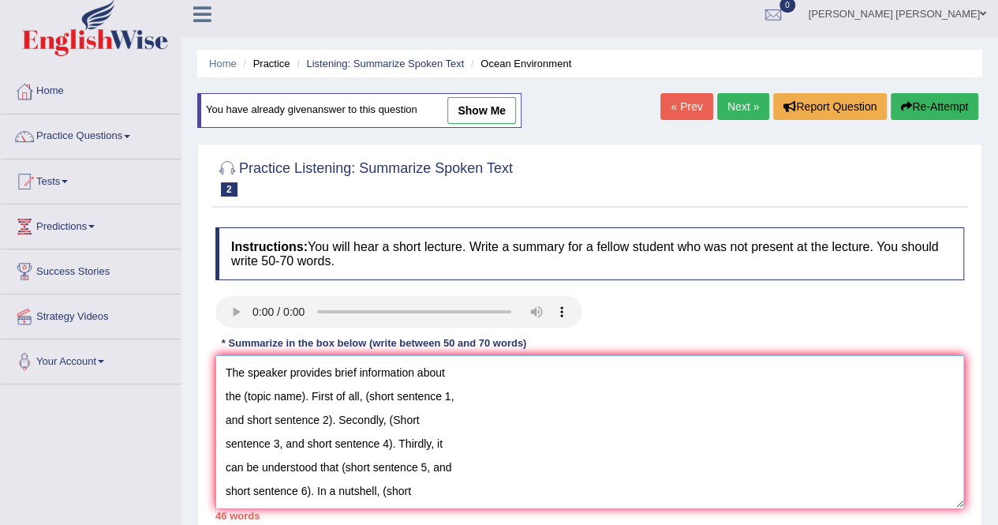
scroll to position [0, 0]
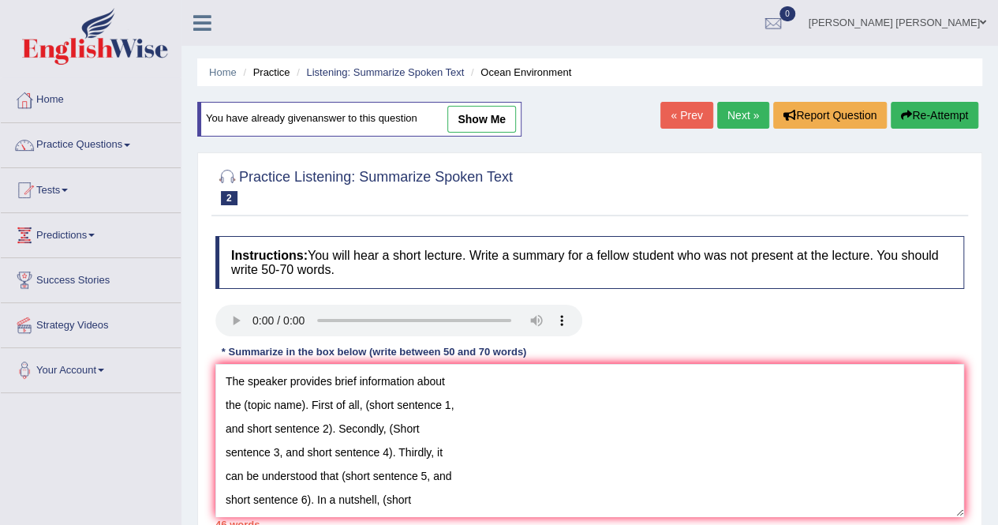
click at [483, 115] on link "show me" at bounding box center [481, 119] width 69 height 27
type textarea "The speaker provides brief information about the Pollution and Global warming. …"
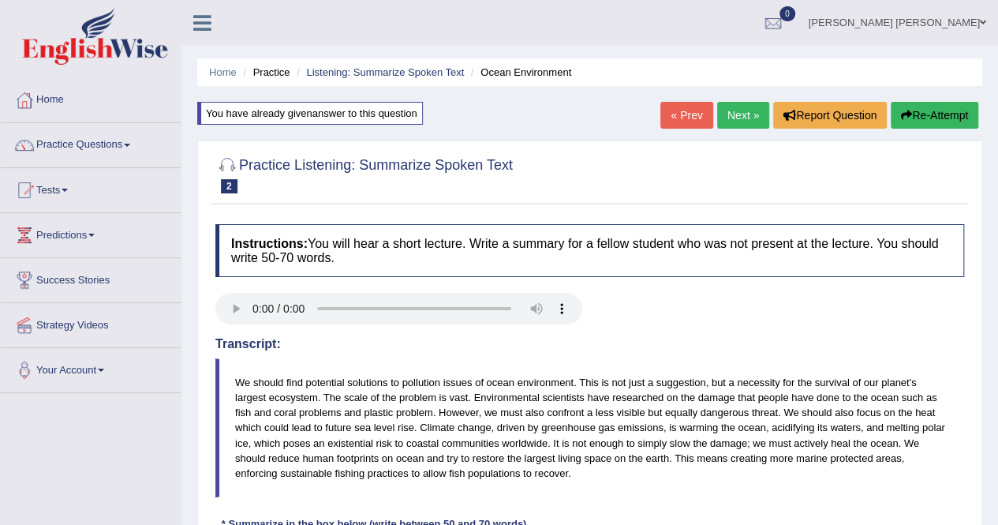
click at [423, 419] on blockquote "We should find potential solutions to pollution issues of ocean environment. Th…" at bounding box center [589, 427] width 749 height 139
click at [921, 118] on button "Re-Attempt" at bounding box center [935, 115] width 88 height 27
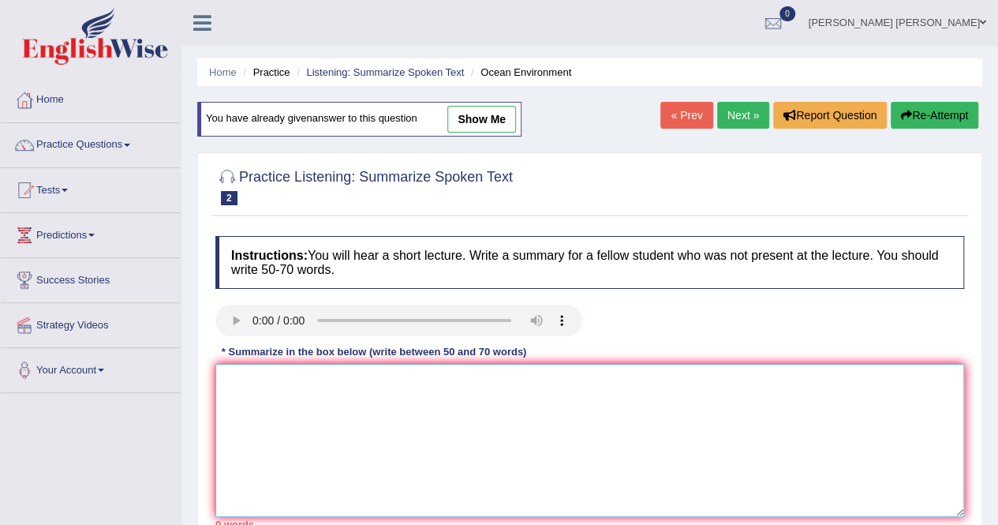
click at [361, 408] on textarea at bounding box center [589, 440] width 749 height 153
paste textarea "The speaker provides brief information about the Pollution and Global warming. …"
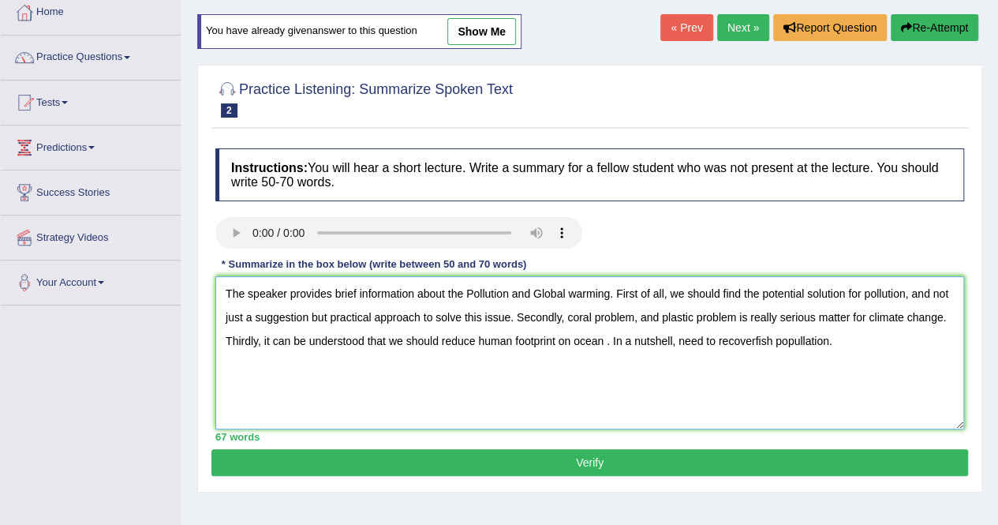
scroll to position [103, 0]
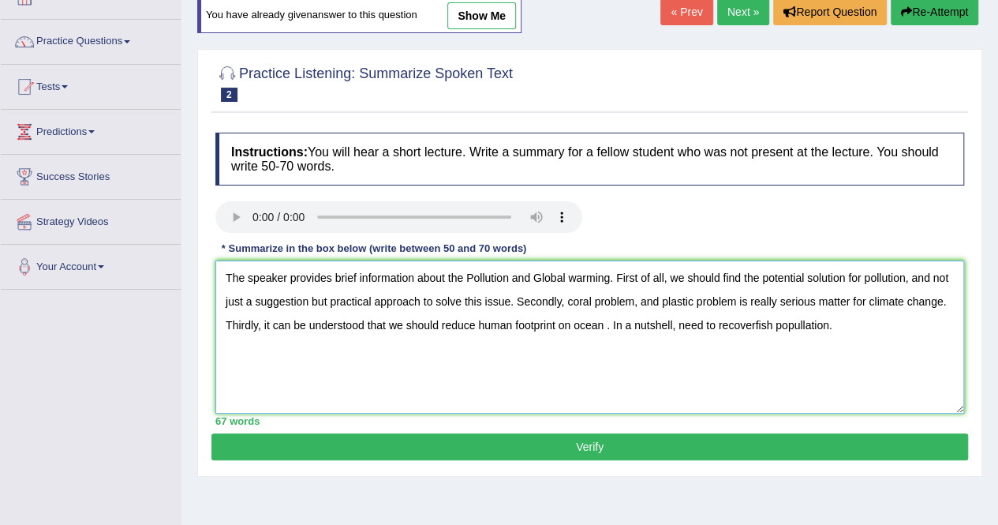
click at [753, 323] on textarea "The speaker provides brief information about the Pollution and Global warming. …" at bounding box center [589, 336] width 749 height 153
click at [795, 320] on textarea "The speaker provides brief information about the Pollution and Global warming. …" at bounding box center [589, 336] width 749 height 153
type textarea "The speaker provides brief information about the Pollution and Global warming. …"
click at [592, 438] on button "Verify" at bounding box center [589, 446] width 757 height 27
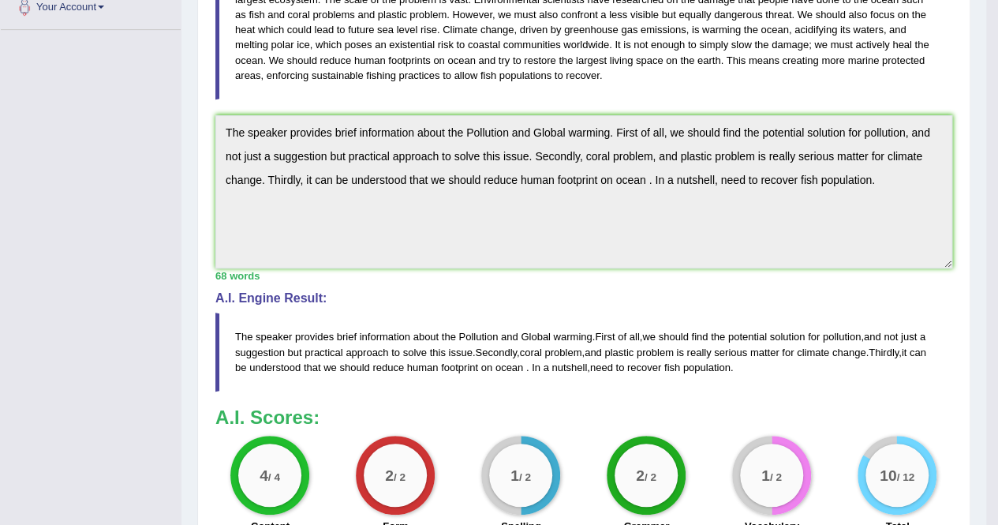
scroll to position [524, 0]
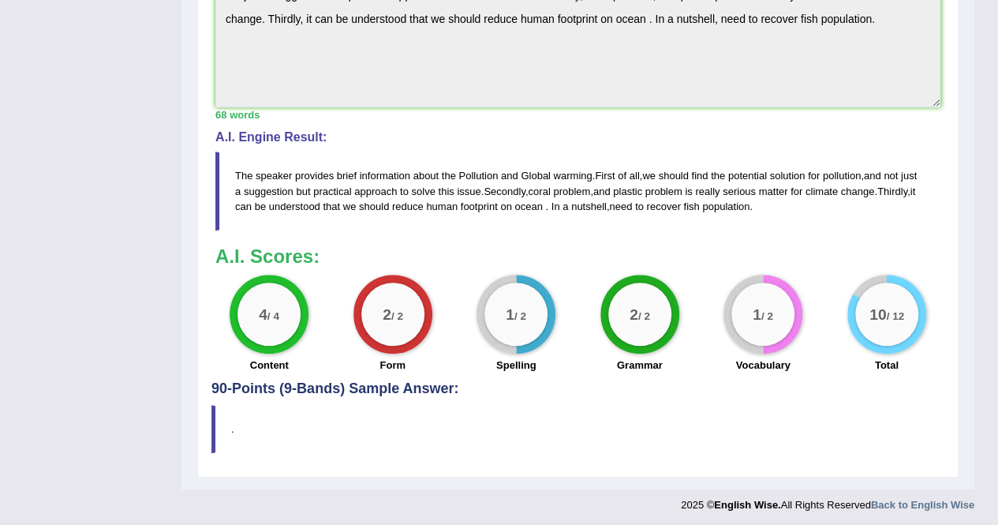
click at [592, 438] on blockquote "." at bounding box center [577, 429] width 733 height 48
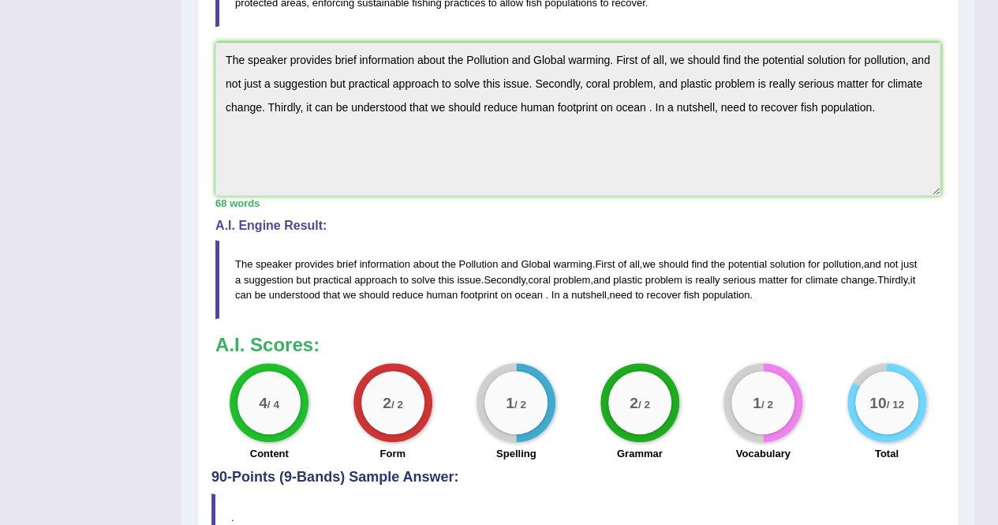
scroll to position [492, 0]
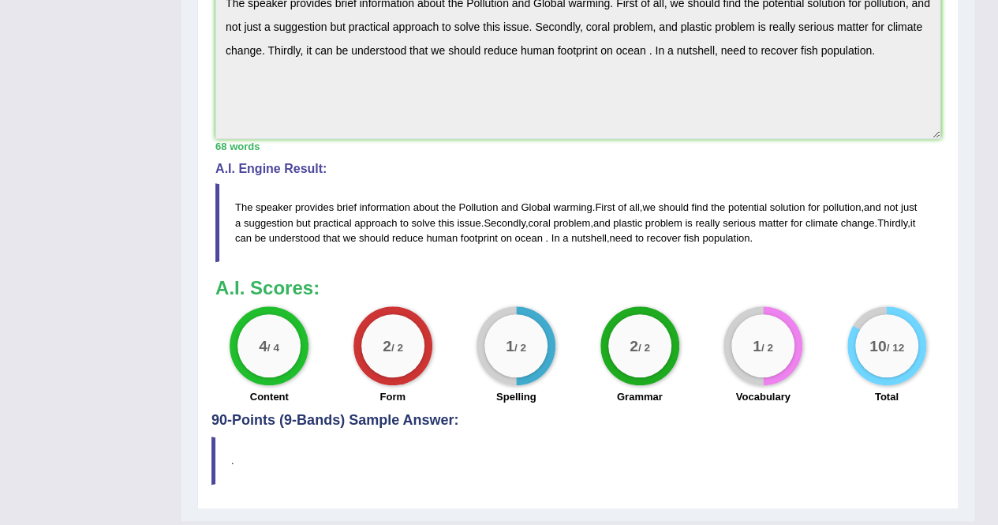
click at [750, 232] on span "population" at bounding box center [725, 238] width 47 height 12
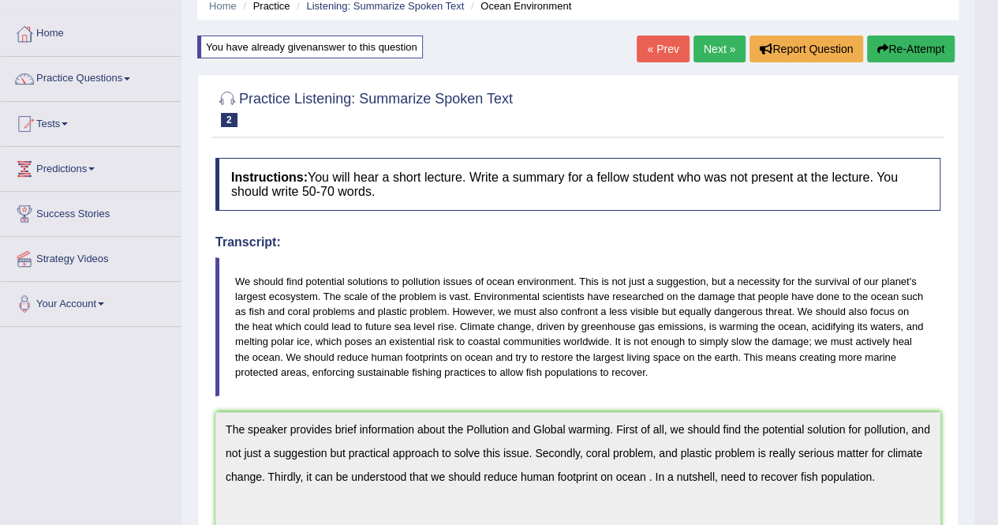
scroll to position [0, 0]
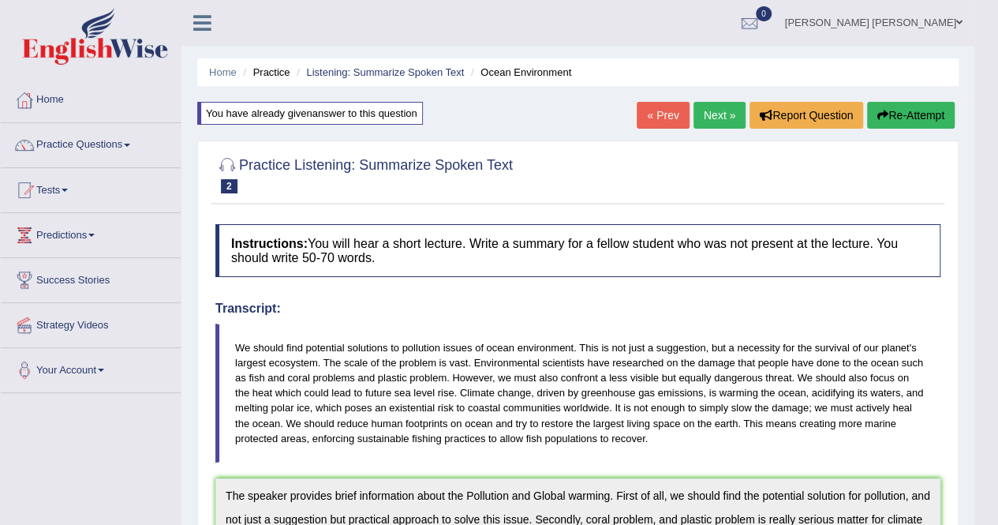
click at [350, 115] on div "You have already given answer to this question" at bounding box center [310, 113] width 226 height 23
click at [514, 302] on h4 "Transcript:" at bounding box center [577, 308] width 725 height 14
click at [713, 110] on link "Next »" at bounding box center [720, 115] width 52 height 27
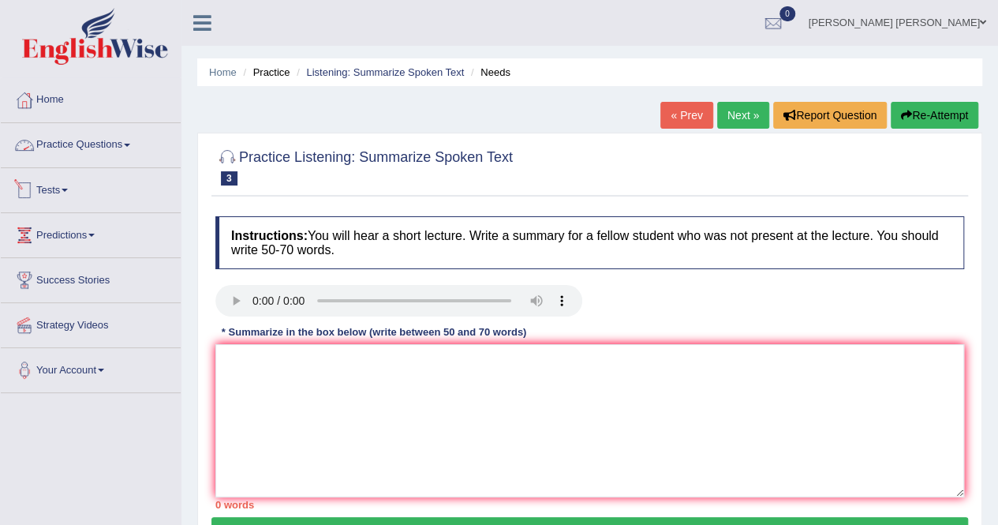
click at [95, 147] on link "Practice Questions" at bounding box center [91, 142] width 180 height 39
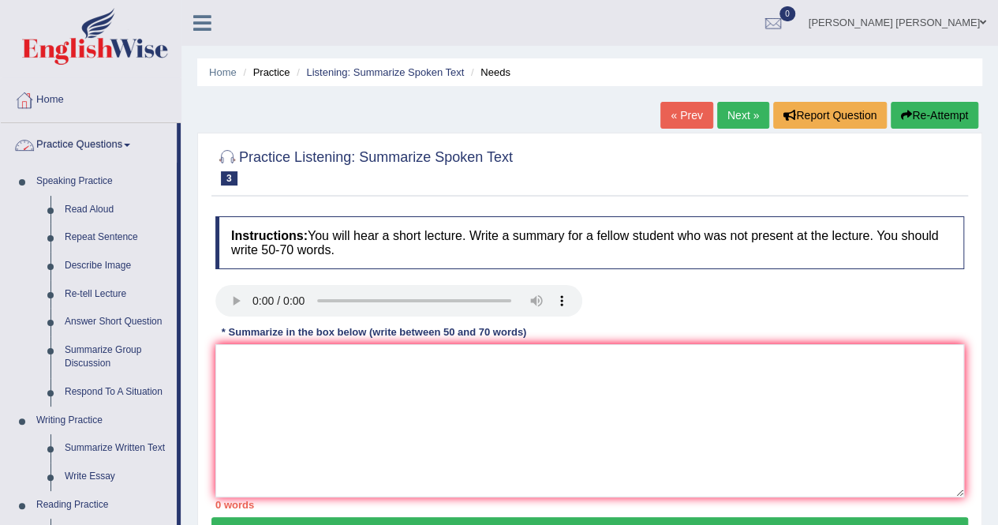
click at [104, 143] on link "Practice Questions" at bounding box center [89, 142] width 176 height 39
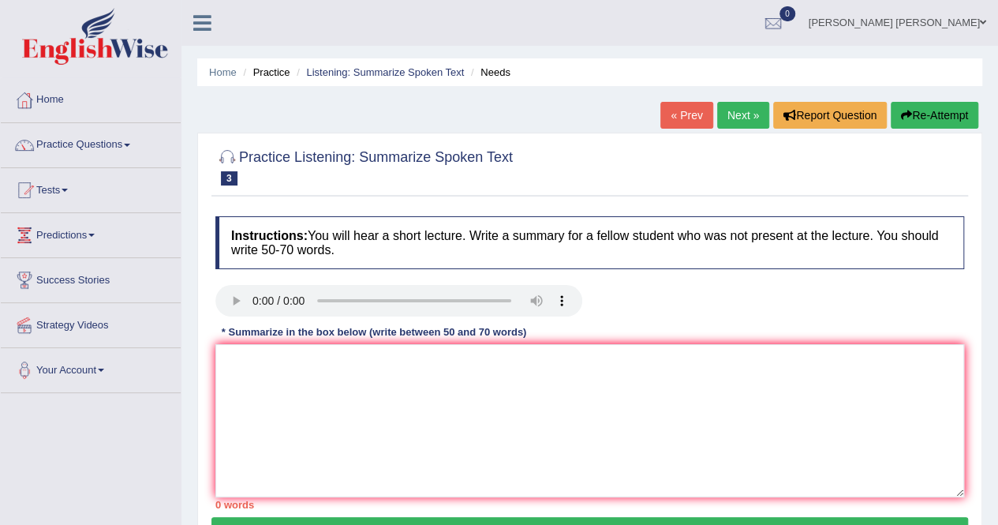
click at [66, 184] on link "Tests" at bounding box center [91, 187] width 180 height 39
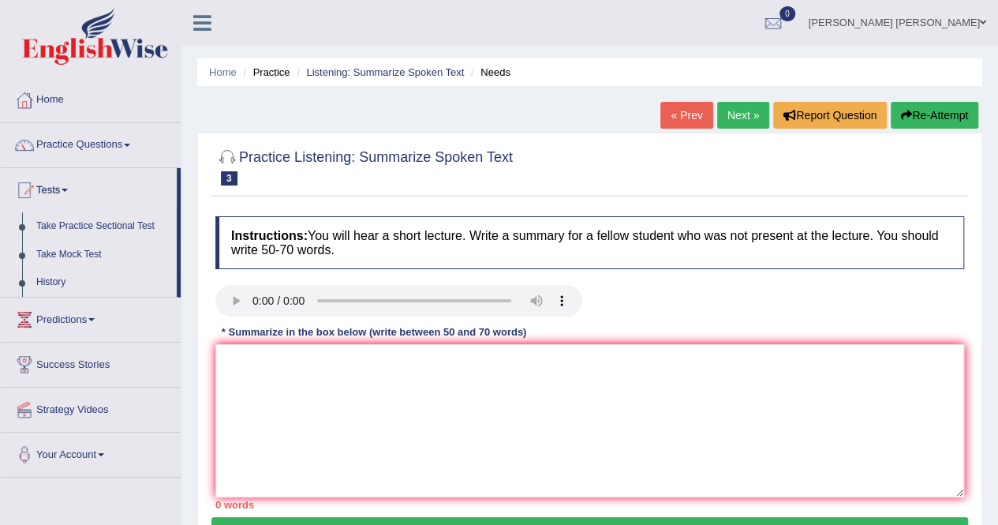
click at [55, 254] on link "Take Mock Test" at bounding box center [103, 255] width 148 height 28
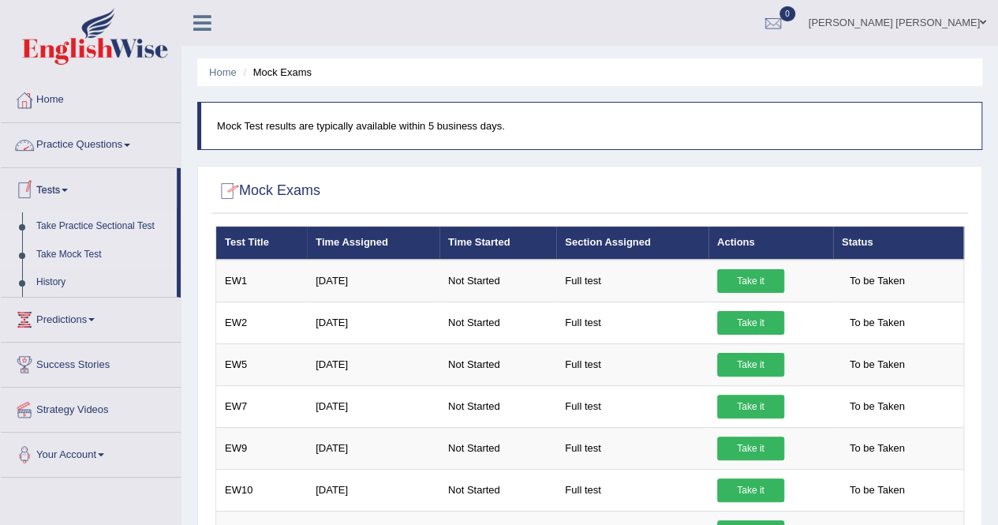
click at [88, 222] on link "Take Practice Sectional Test" at bounding box center [103, 226] width 148 height 28
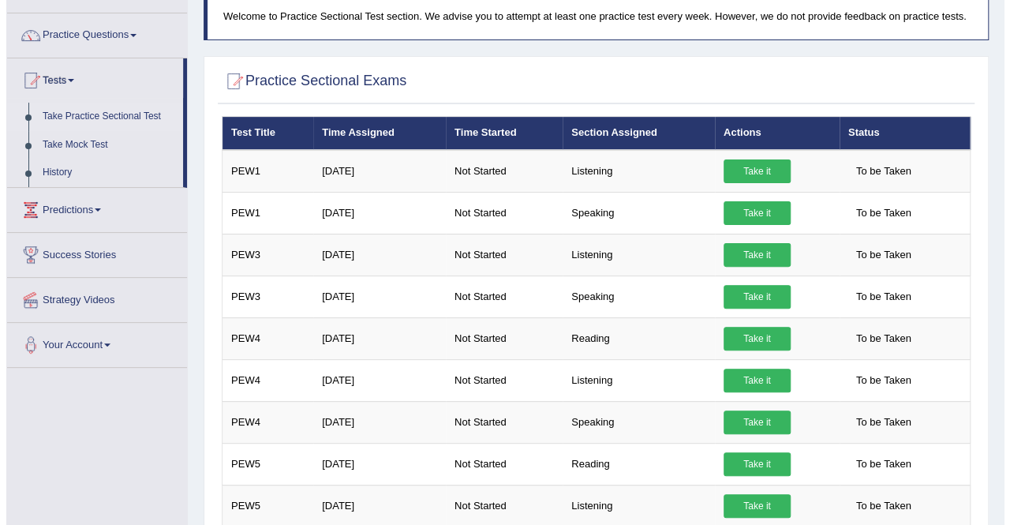
scroll to position [110, 0]
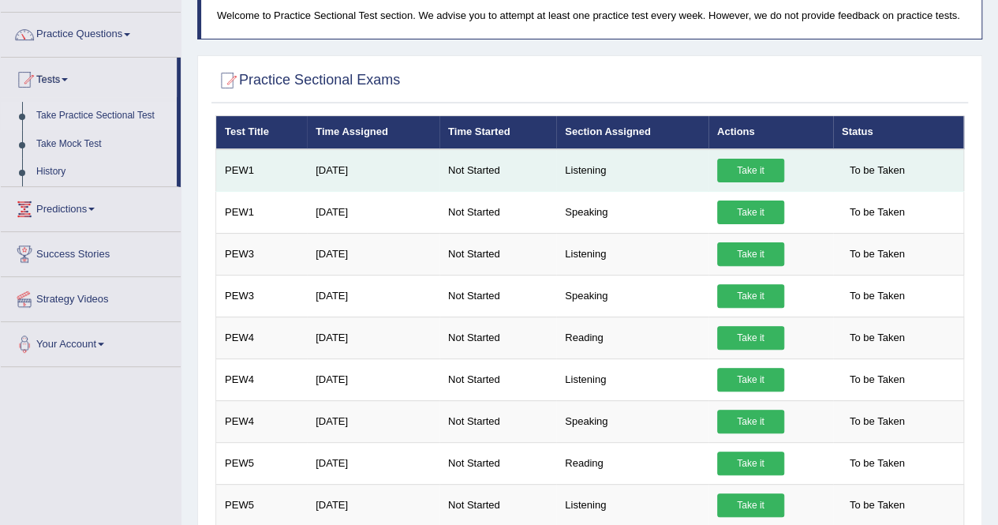
click at [751, 163] on link "Take it" at bounding box center [750, 171] width 67 height 24
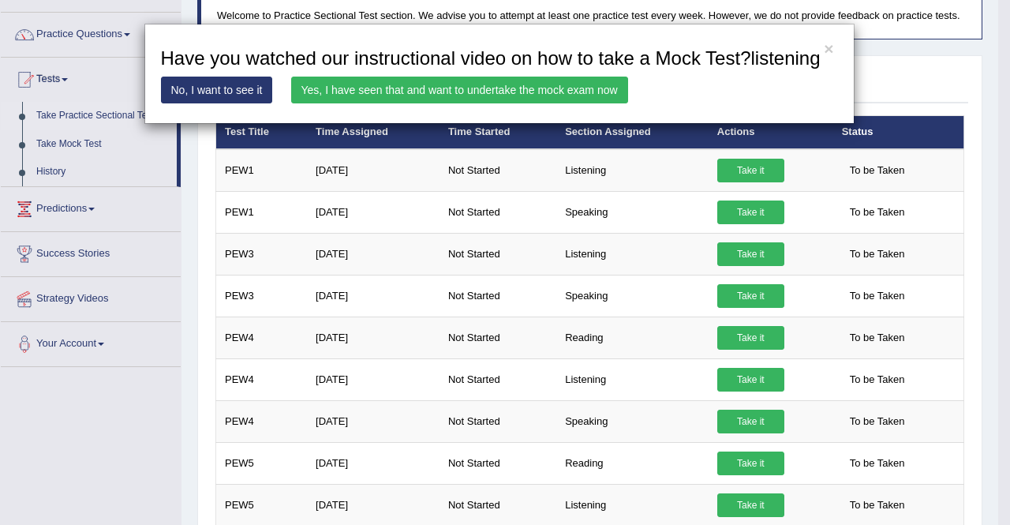
click at [504, 86] on link "Yes, I have seen that and want to undertake the mock exam now" at bounding box center [459, 90] width 337 height 27
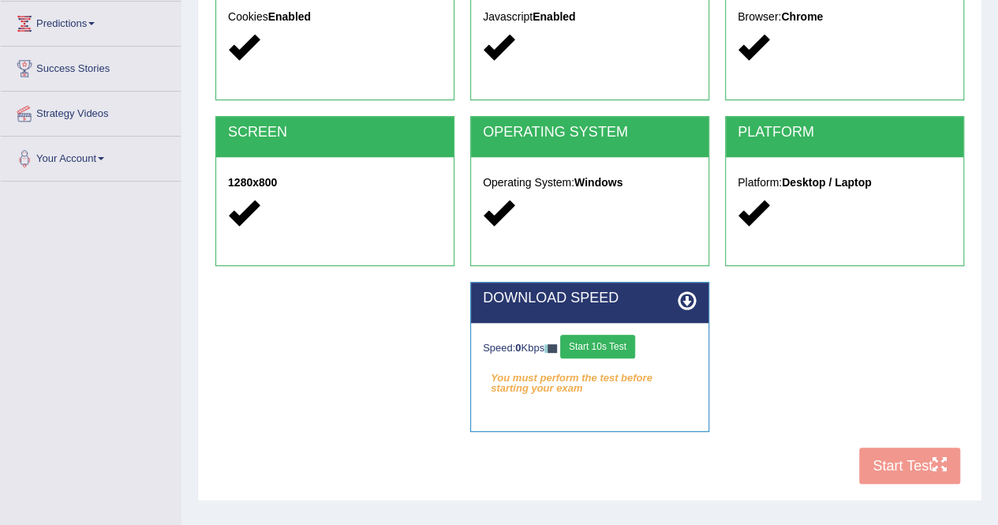
scroll to position [202, 0]
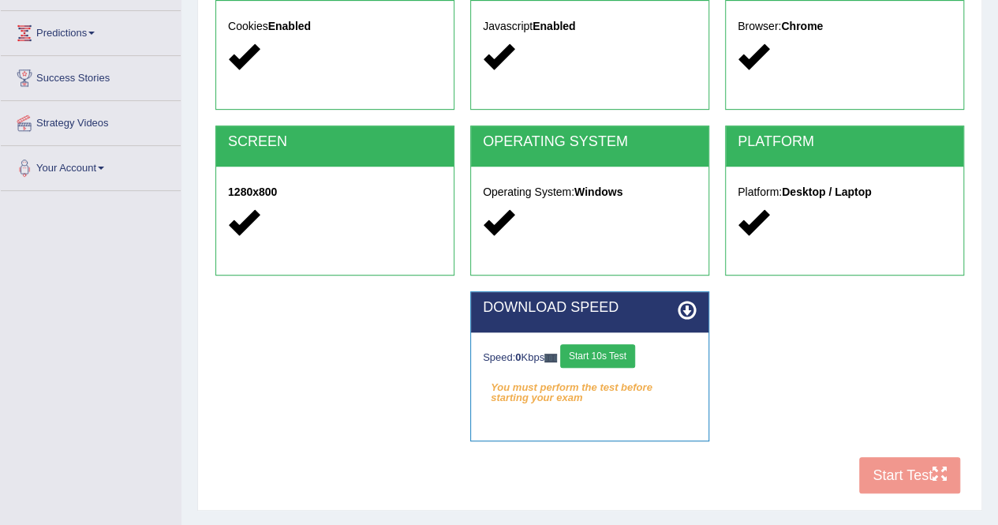
click at [881, 481] on div "COOKIES Cookies Enabled JAVASCRIPT Javascript Enabled BROWSER Browser: Chrome S…" at bounding box center [589, 231] width 757 height 542
click at [930, 469] on div "COOKIES Cookies Enabled JAVASCRIPT Javascript Enabled BROWSER Browser: Chrome S…" at bounding box center [589, 231] width 757 height 542
click at [880, 463] on div "COOKIES Cookies Enabled JAVASCRIPT Javascript Enabled BROWSER Browser: Chrome S…" at bounding box center [589, 231] width 757 height 542
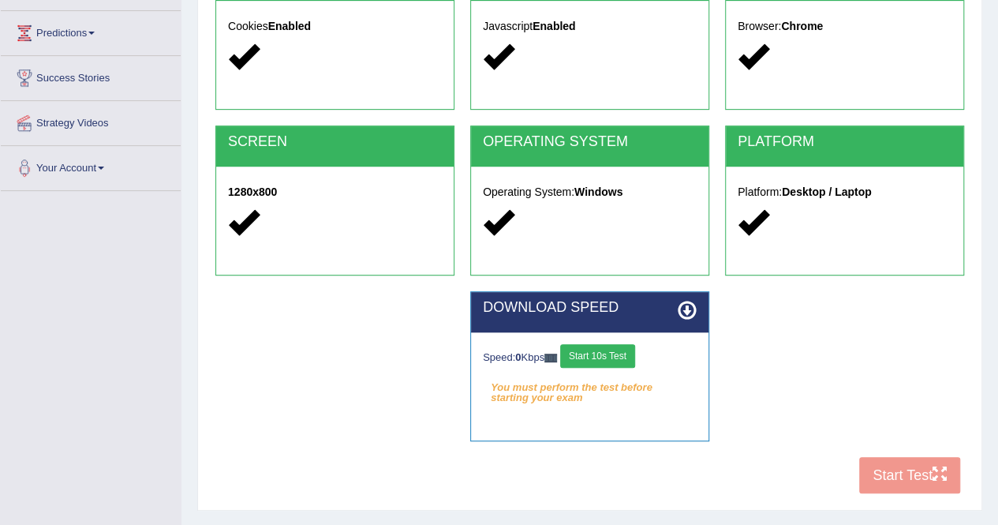
click at [873, 485] on div "COOKIES Cookies Enabled JAVASCRIPT Javascript Enabled BROWSER Browser: Chrome S…" at bounding box center [589, 231] width 757 height 542
click at [585, 346] on button "Start 10s Test" at bounding box center [597, 356] width 75 height 24
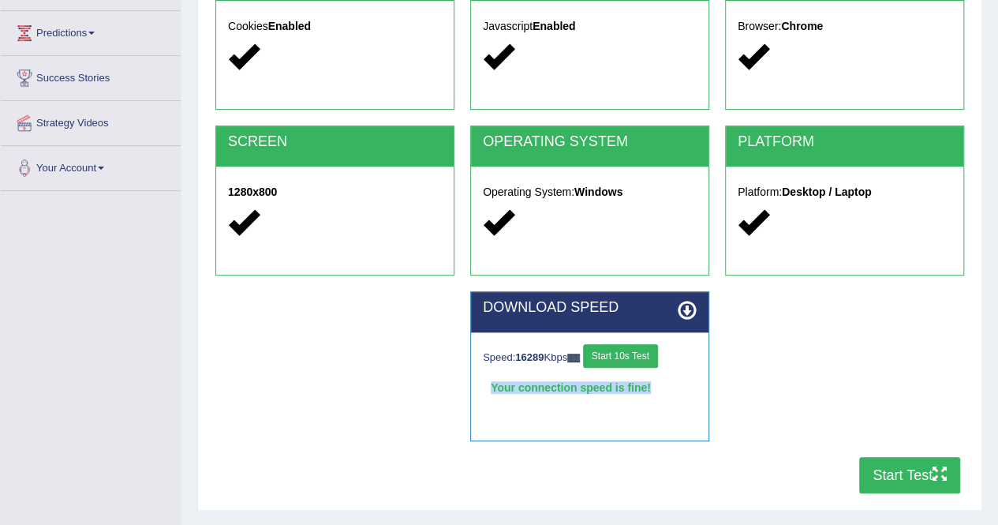
click at [907, 475] on button "Start Test" at bounding box center [909, 475] width 101 height 36
click at [889, 472] on button "Start Test" at bounding box center [909, 475] width 101 height 36
